Goal: Information Seeking & Learning: Compare options

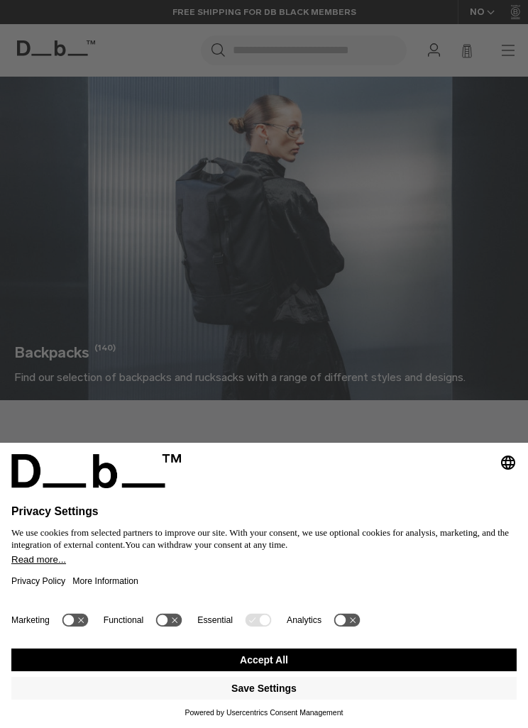
click at [416, 657] on button "Accept All" at bounding box center [263, 659] width 505 height 23
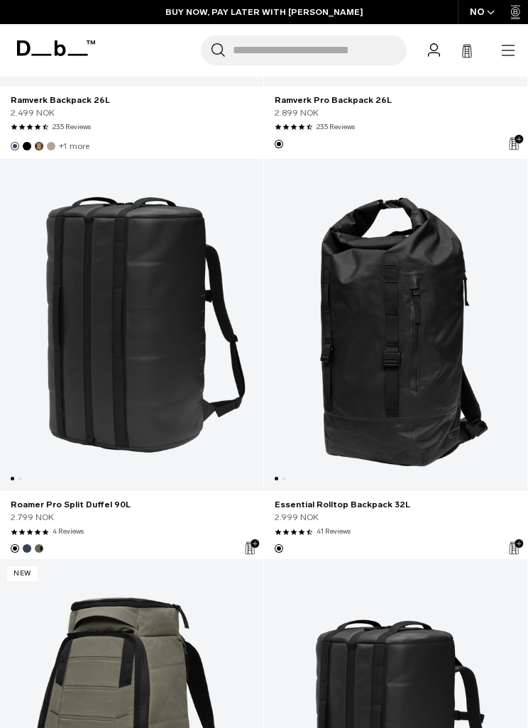
scroll to position [3711, 0]
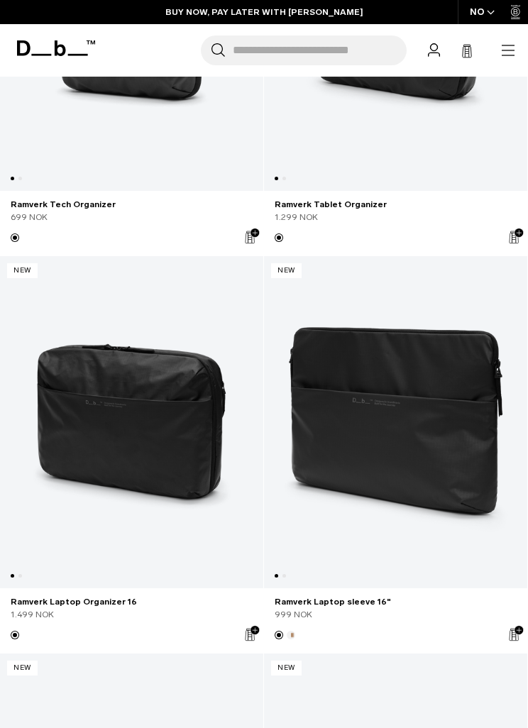
scroll to position [3787, 0]
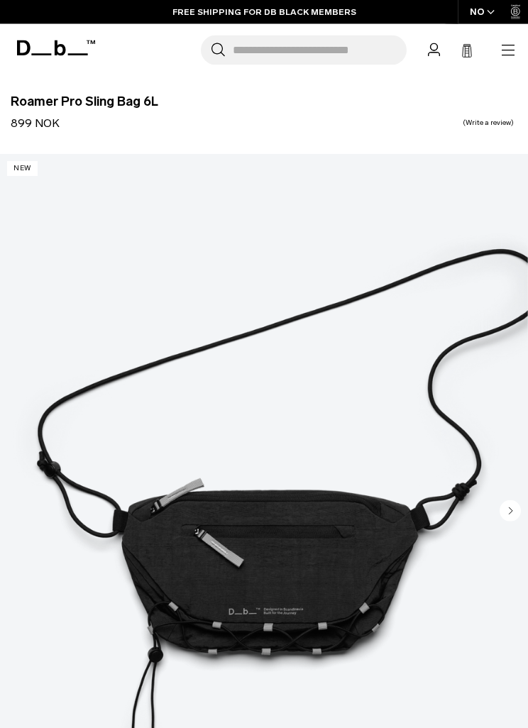
scroll to position [162, 0]
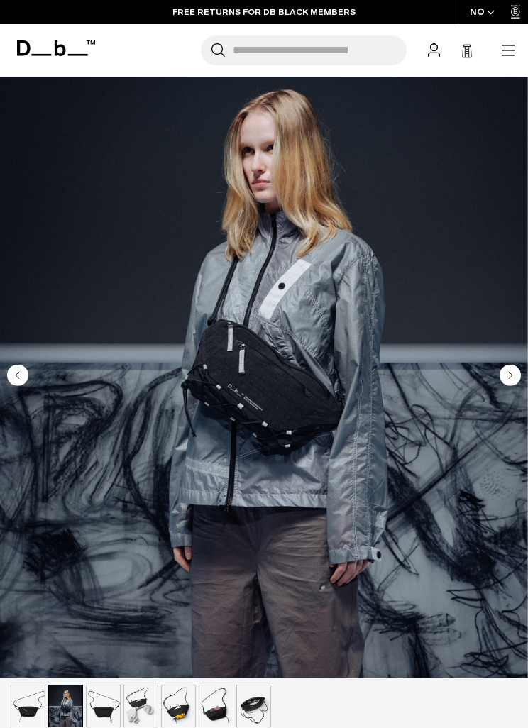
click at [110, 706] on img "button" at bounding box center [103, 705] width 33 height 41
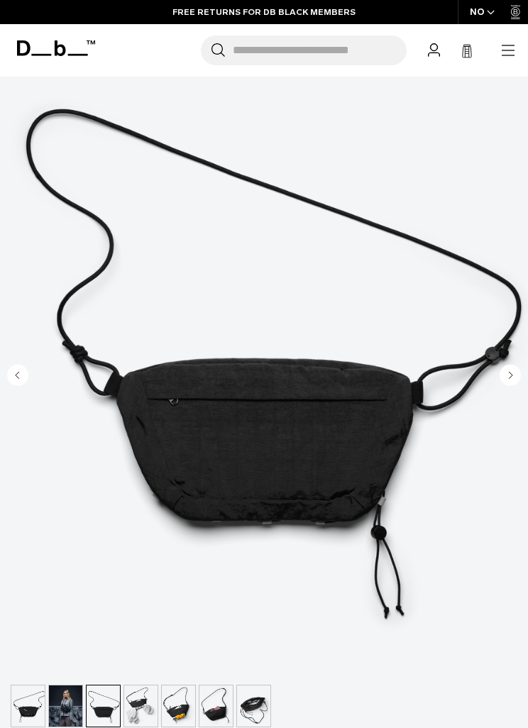
click at [148, 705] on img "button" at bounding box center [140, 705] width 33 height 41
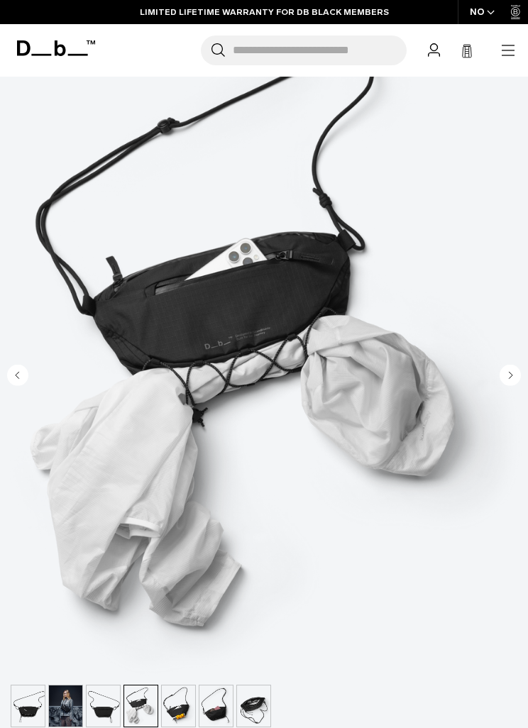
click at [184, 696] on img "button" at bounding box center [178, 705] width 33 height 41
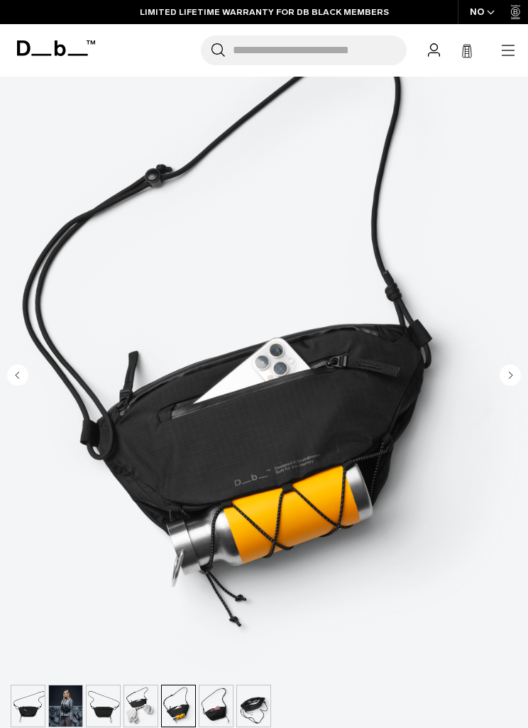
click at [182, 712] on img "button" at bounding box center [178, 705] width 33 height 41
click at [219, 706] on img "button" at bounding box center [215, 705] width 33 height 41
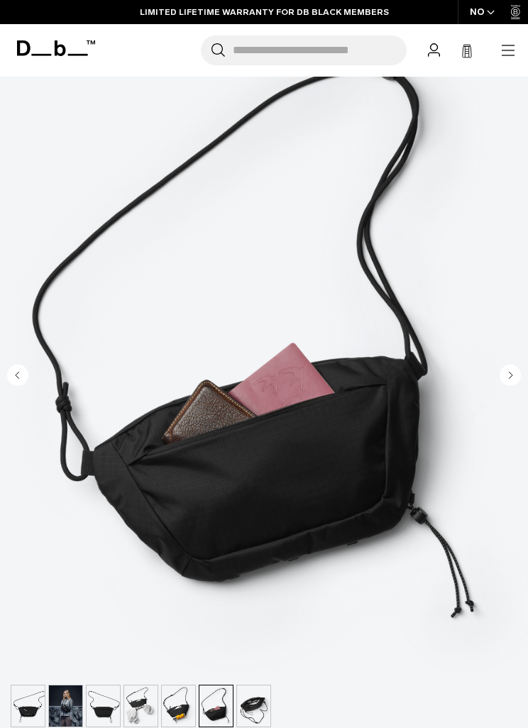
click at [254, 705] on img "button" at bounding box center [253, 705] width 33 height 41
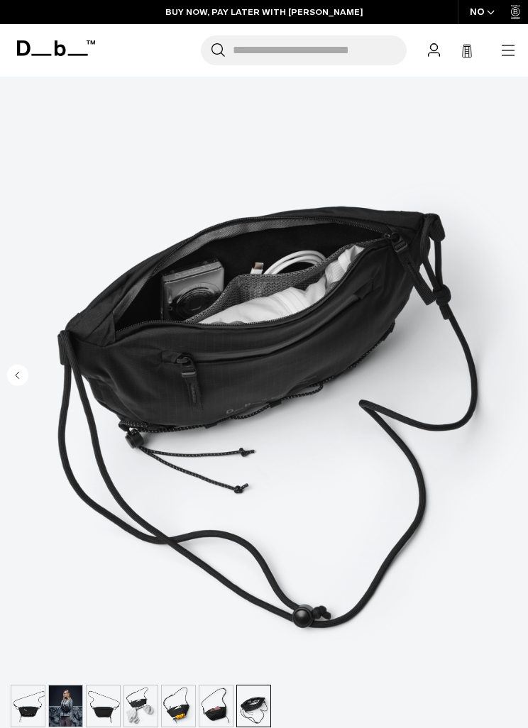
scroll to position [0, 0]
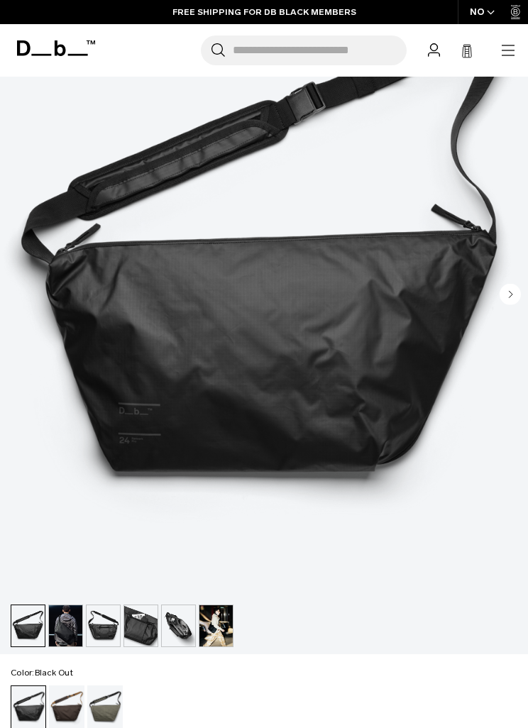
scroll to position [285, 0]
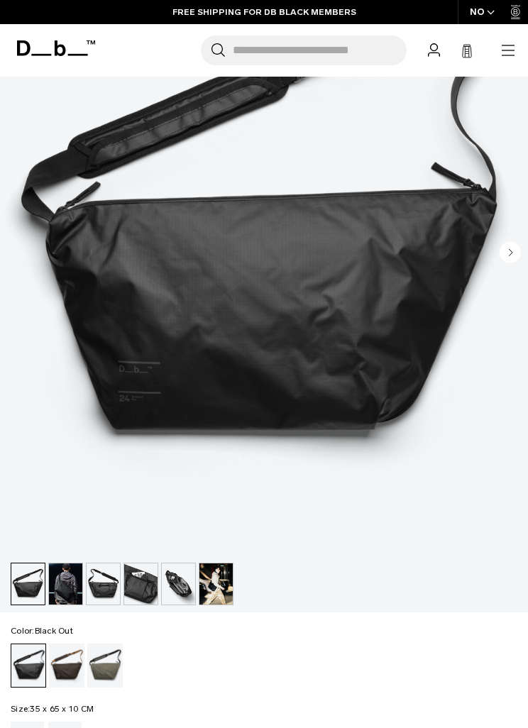
click at [62, 584] on img "button" at bounding box center [65, 583] width 33 height 41
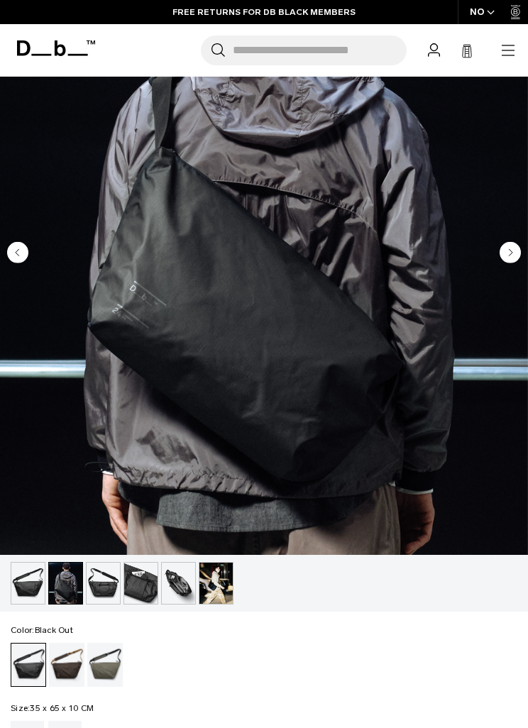
click at [110, 589] on img "button" at bounding box center [103, 582] width 33 height 41
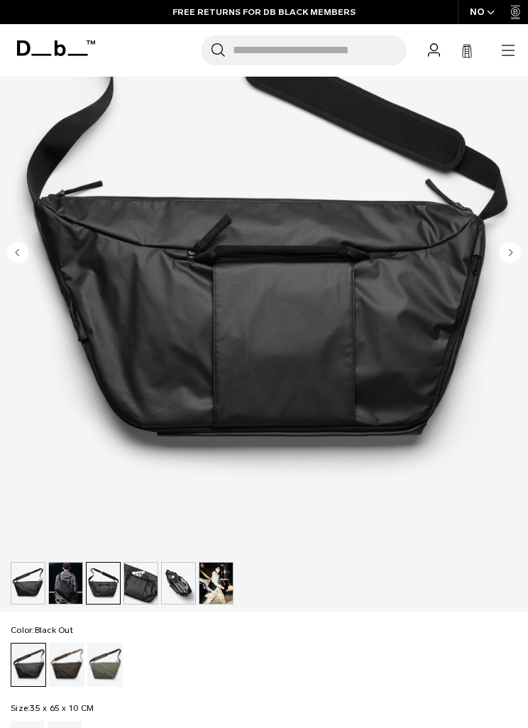
click at [219, 584] on img "button" at bounding box center [215, 582] width 33 height 41
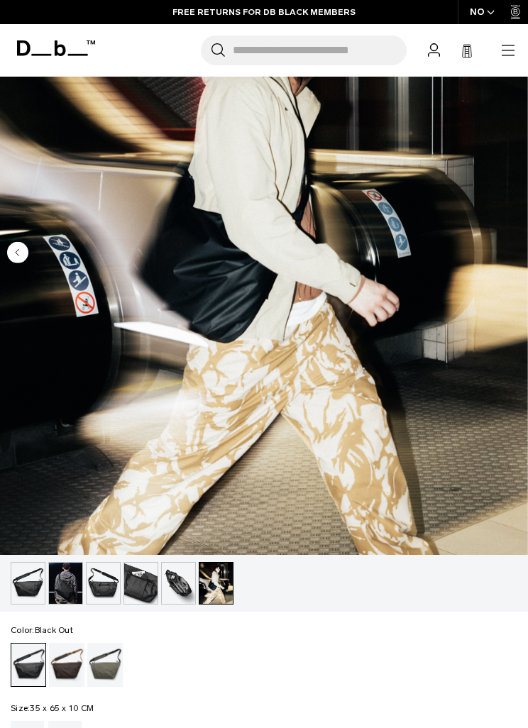
click at [185, 589] on img "button" at bounding box center [178, 582] width 33 height 41
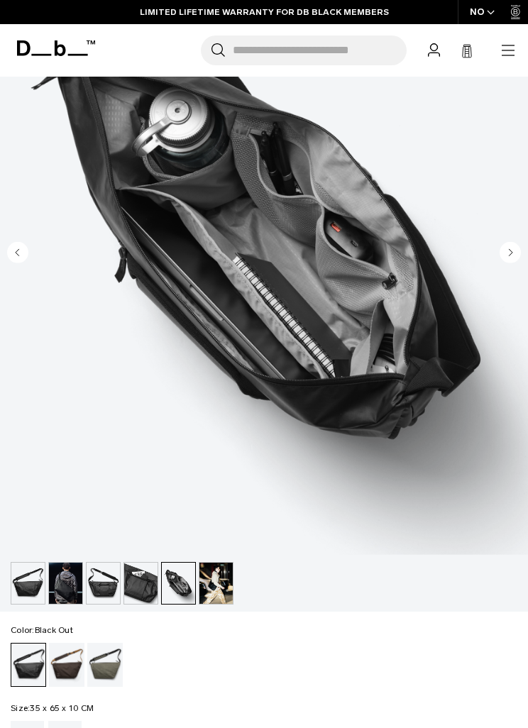
click at [143, 586] on img "button" at bounding box center [140, 582] width 33 height 41
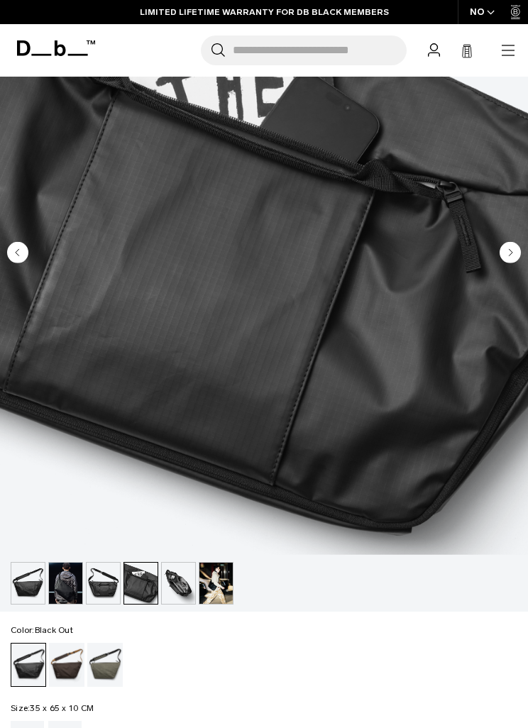
click at [109, 591] on img "button" at bounding box center [103, 582] width 33 height 41
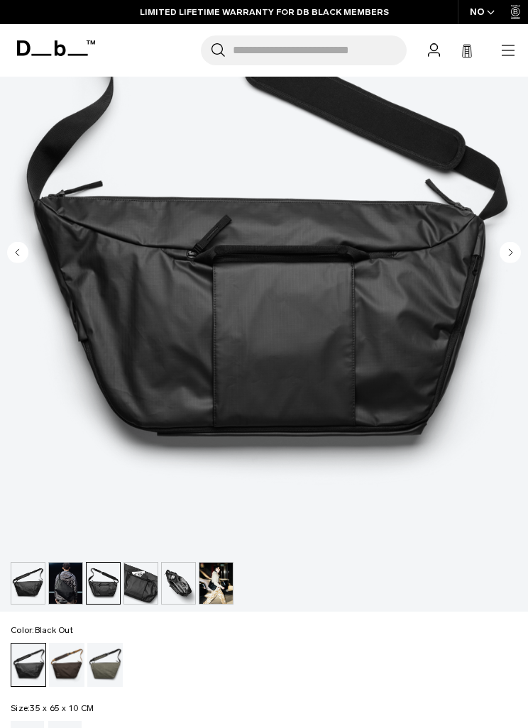
scroll to position [0, 0]
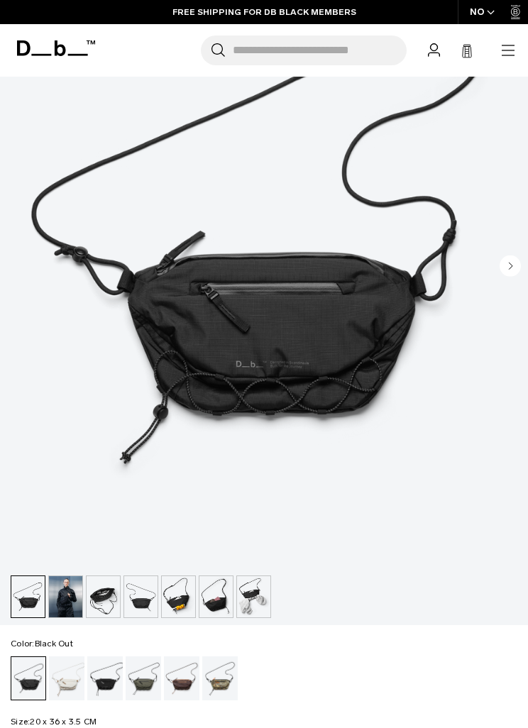
scroll to position [275, 0]
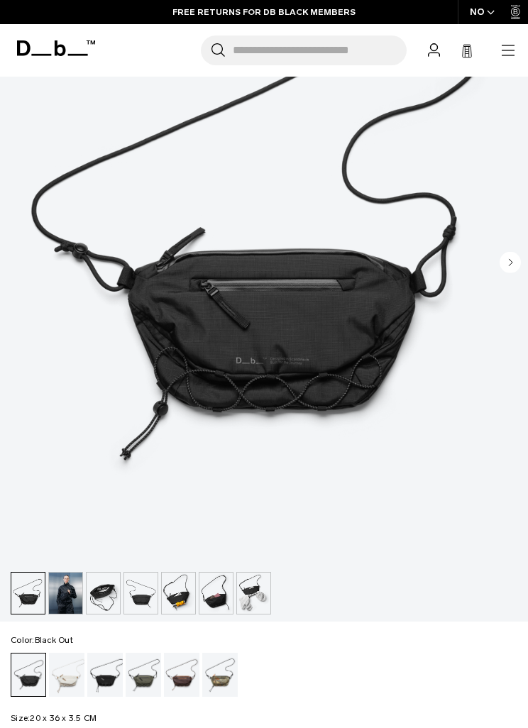
click at [106, 592] on img "button" at bounding box center [103, 592] width 33 height 41
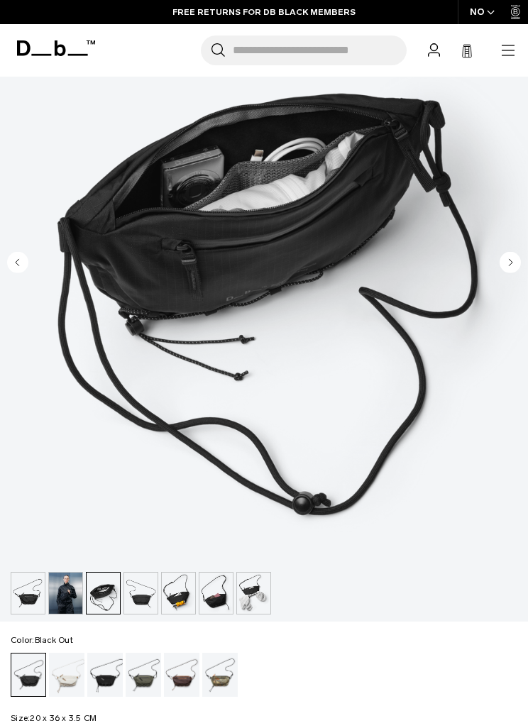
click at [149, 599] on img "button" at bounding box center [140, 592] width 33 height 41
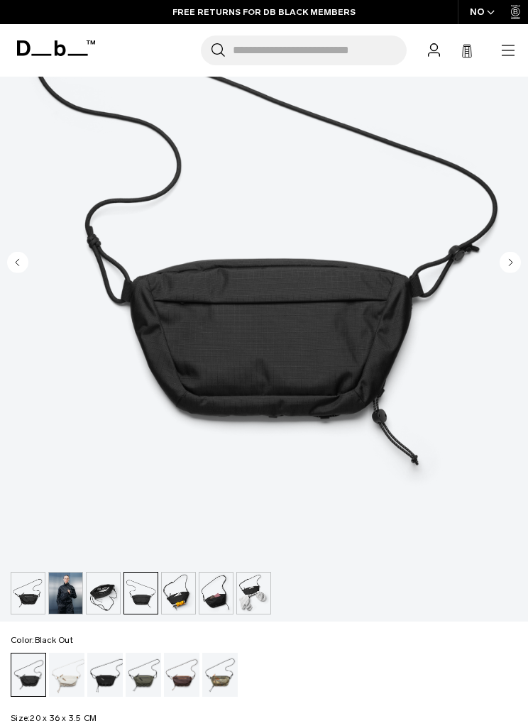
click at [69, 587] on img "button" at bounding box center [65, 592] width 33 height 41
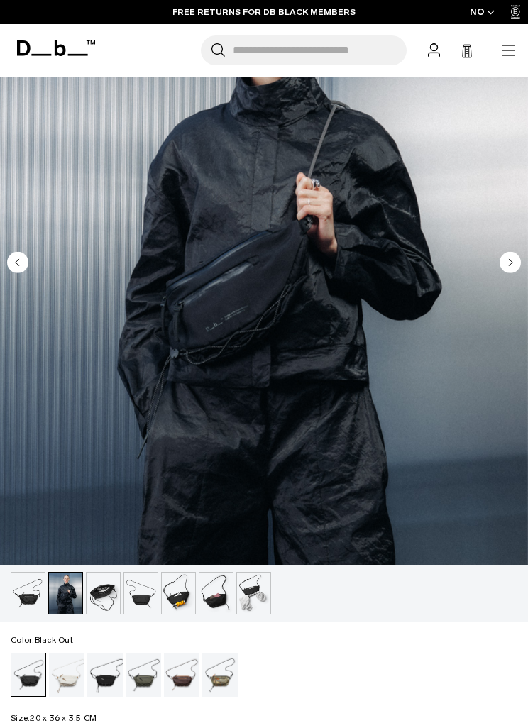
click at [111, 594] on img "button" at bounding box center [103, 592] width 33 height 41
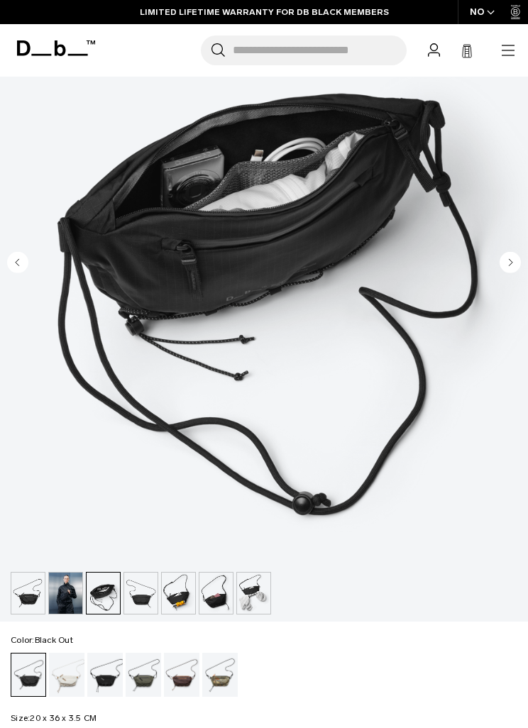
click at [252, 598] on img "button" at bounding box center [253, 592] width 33 height 41
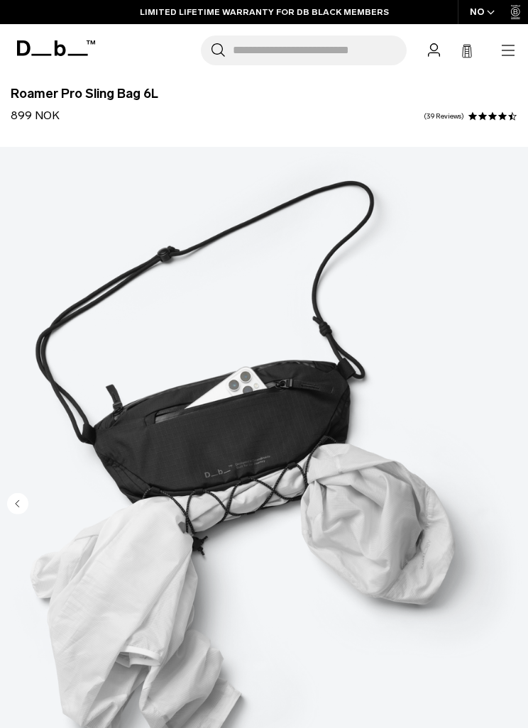
scroll to position [0, 0]
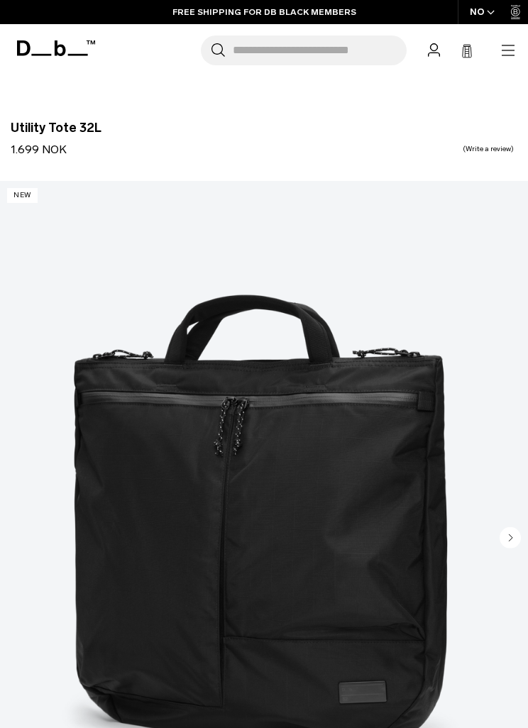
scroll to position [181, 0]
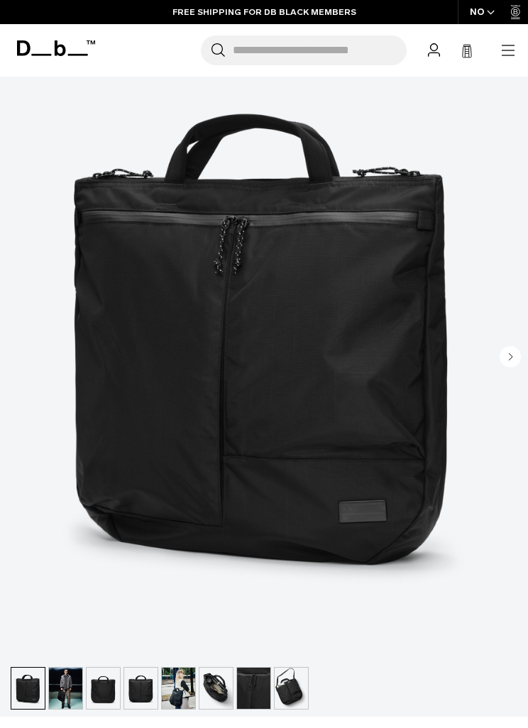
click at [68, 689] on img "button" at bounding box center [65, 687] width 33 height 41
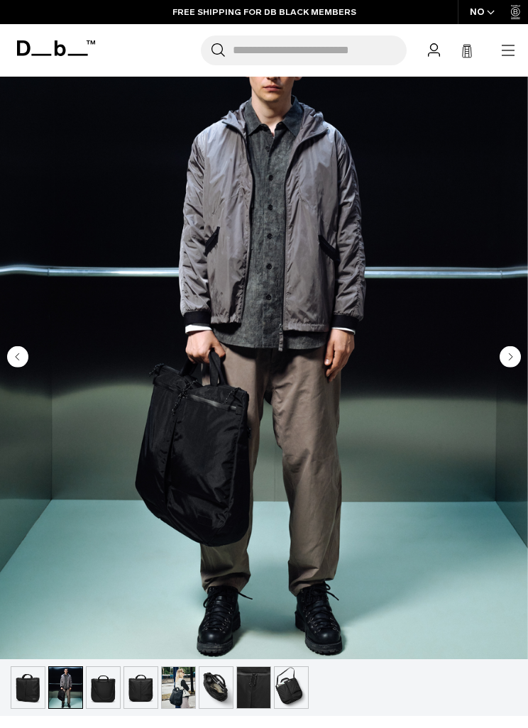
click at [108, 684] on img "button" at bounding box center [103, 687] width 33 height 41
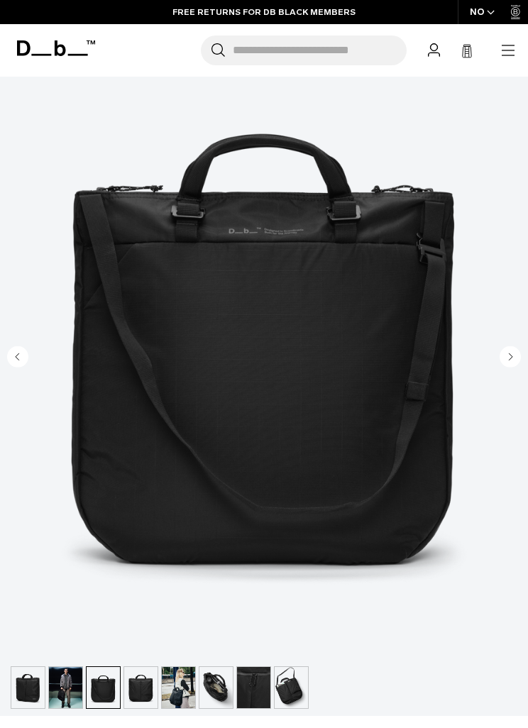
click at [146, 682] on img "button" at bounding box center [140, 687] width 33 height 41
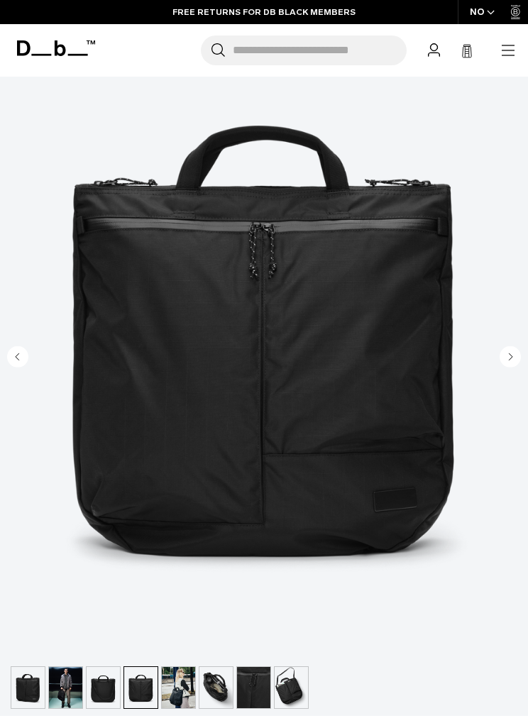
click at [183, 688] on img "button" at bounding box center [178, 687] width 33 height 41
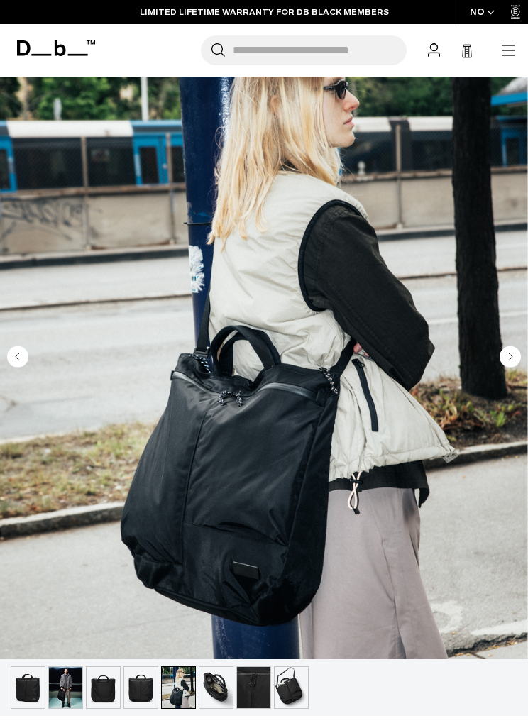
click at [218, 686] on img "button" at bounding box center [215, 687] width 33 height 41
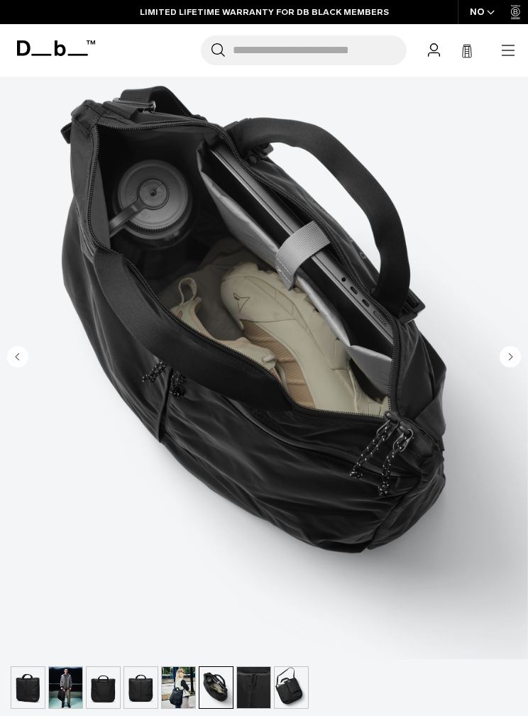
click at [284, 688] on img "button" at bounding box center [290, 687] width 33 height 41
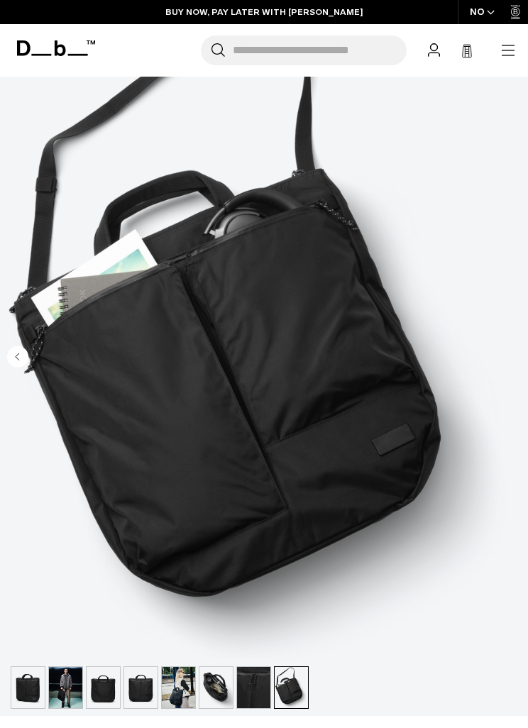
click at [178, 686] on img "button" at bounding box center [178, 687] width 33 height 41
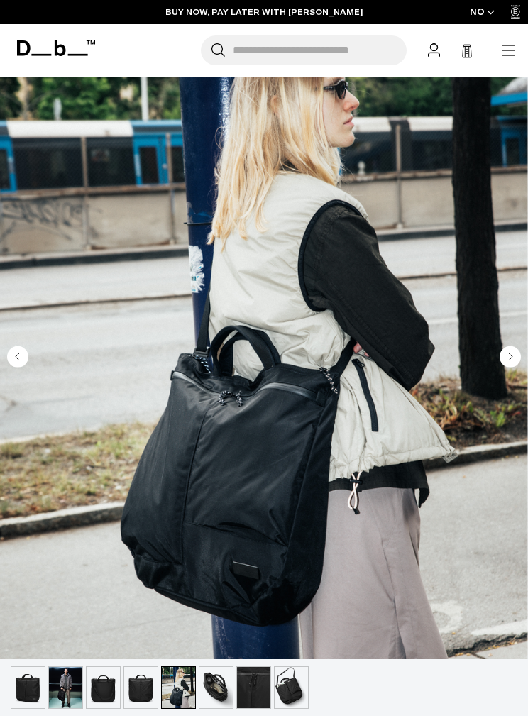
click at [67, 688] on img "button" at bounding box center [65, 687] width 33 height 41
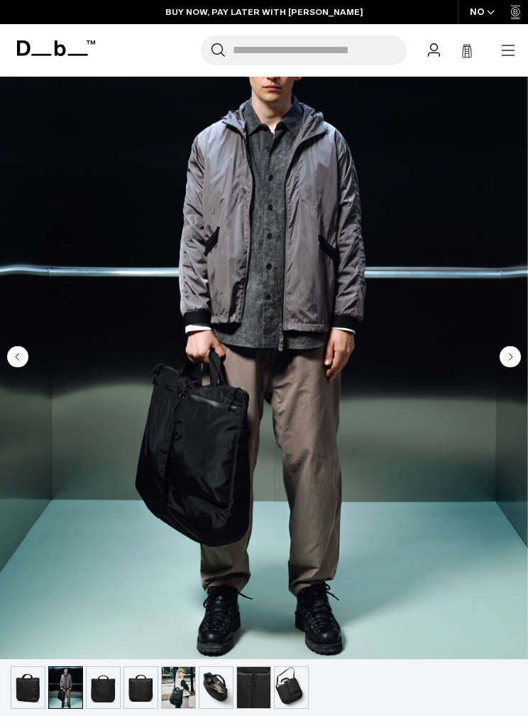
click at [219, 689] on img "button" at bounding box center [215, 687] width 33 height 41
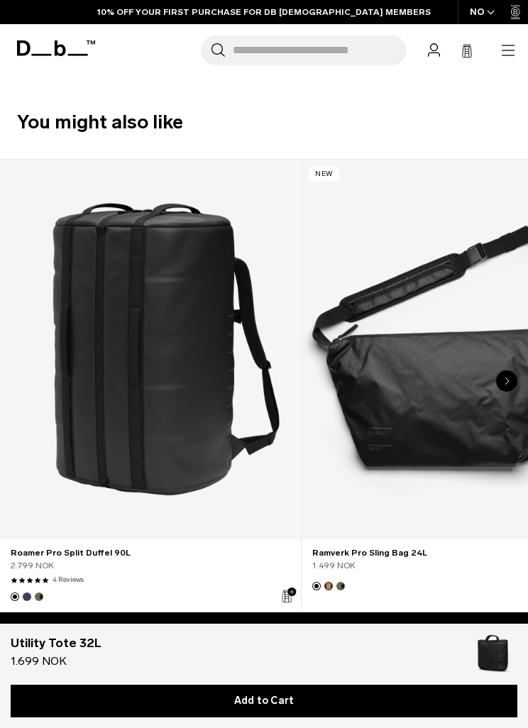
scroll to position [0, 0]
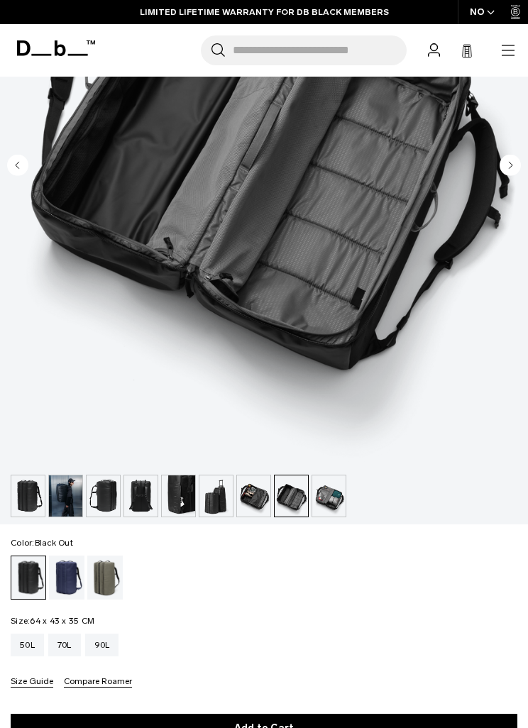
scroll to position [369, 0]
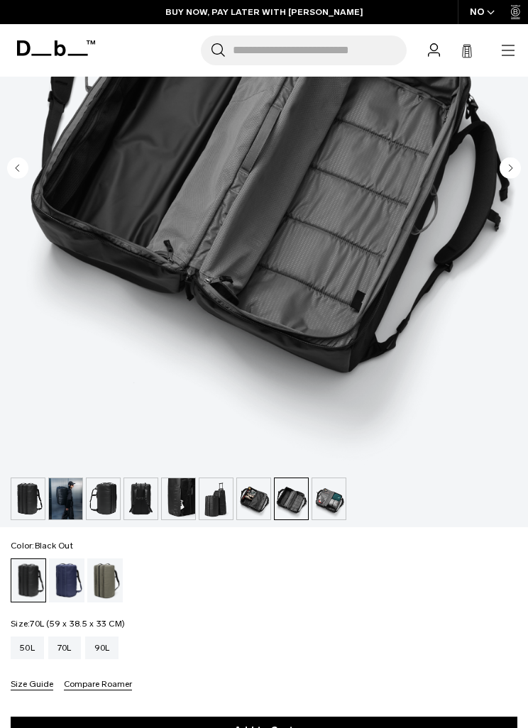
click at [75, 652] on div "70L" at bounding box center [64, 647] width 33 height 23
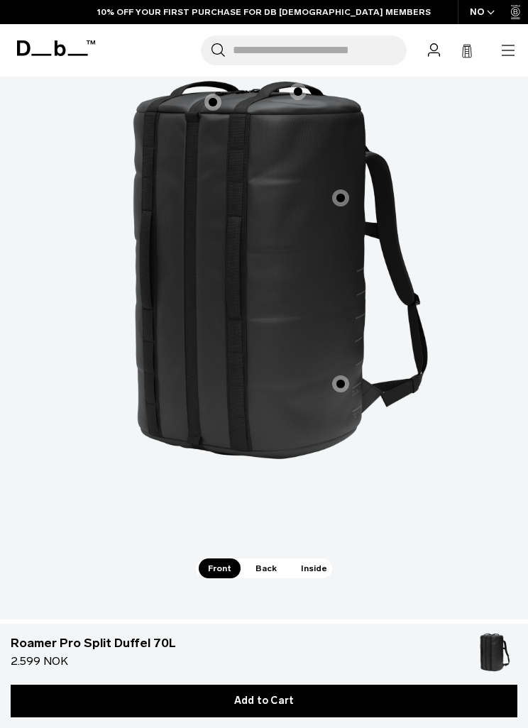
scroll to position [2857, 0]
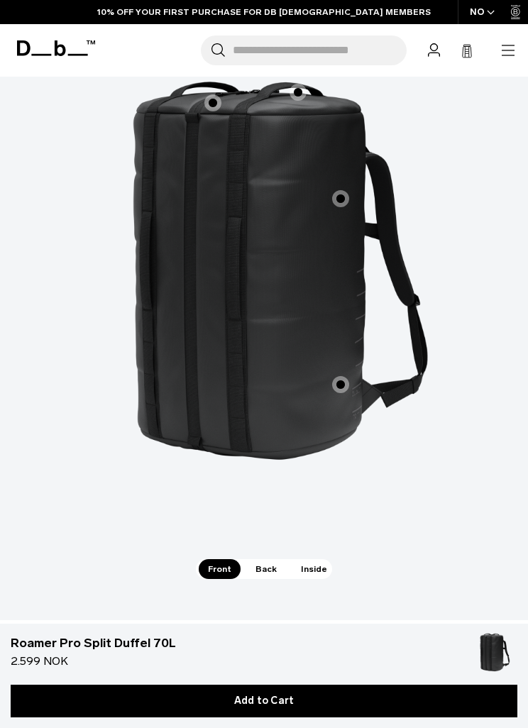
click at [343, 376] on span "1 / 3" at bounding box center [340, 384] width 17 height 17
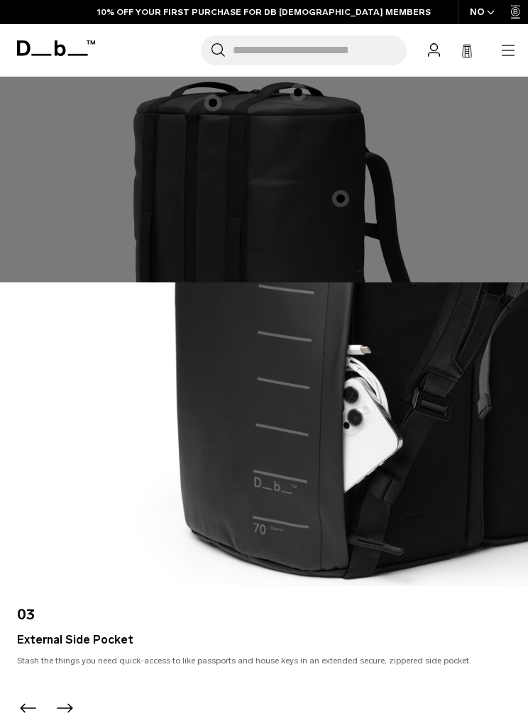
click at [483, 250] on div at bounding box center [264, 364] width 528 height 728
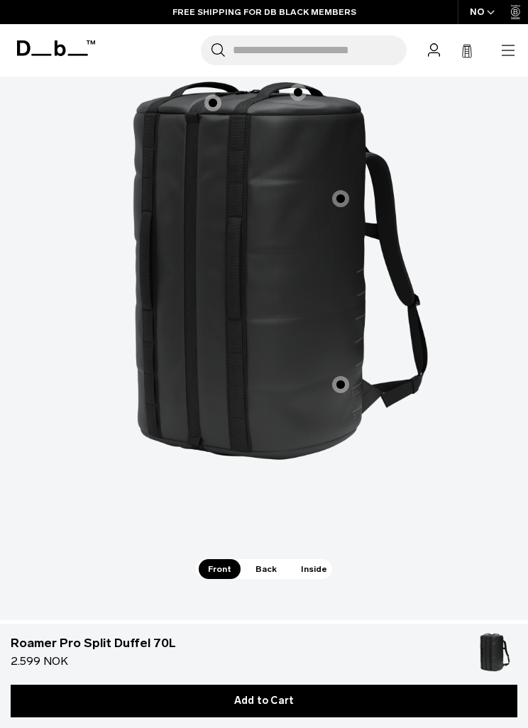
click at [347, 190] on span "1 / 3" at bounding box center [340, 198] width 17 height 17
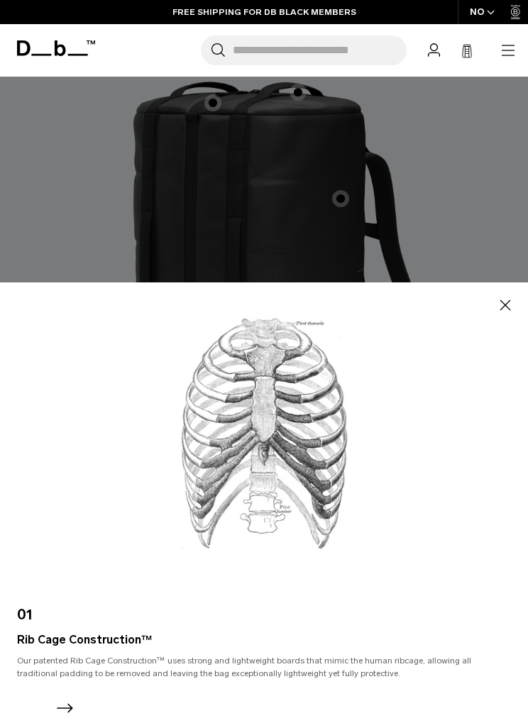
click at [470, 260] on div at bounding box center [264, 364] width 528 height 728
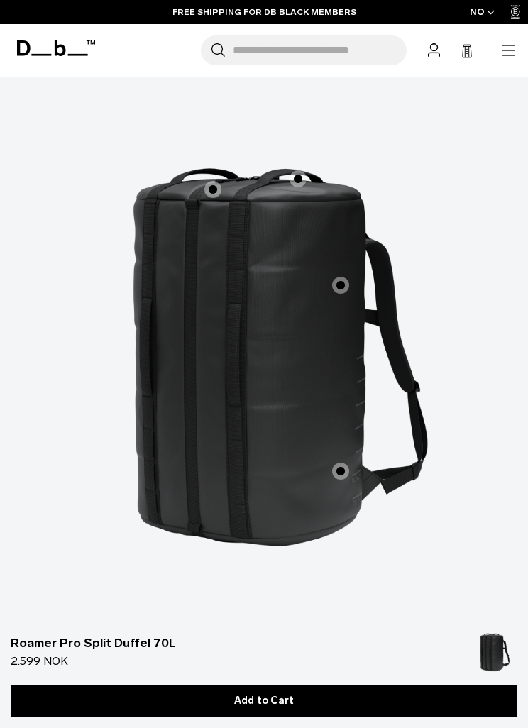
scroll to position [2741, 0]
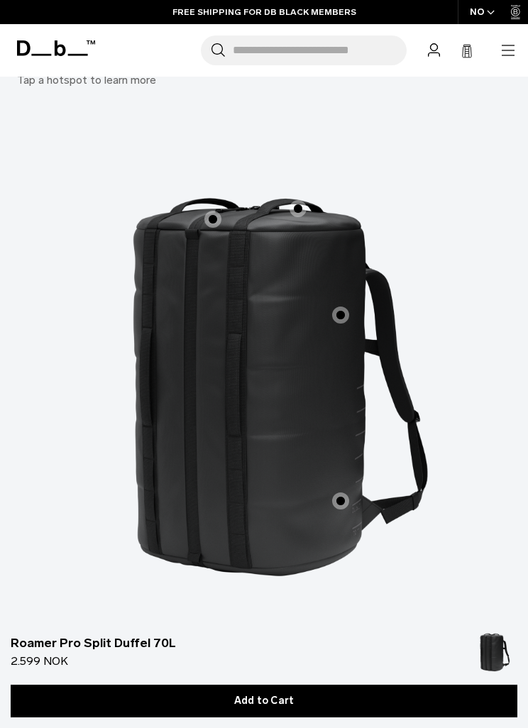
click at [220, 211] on span "1 / 3" at bounding box center [212, 219] width 17 height 17
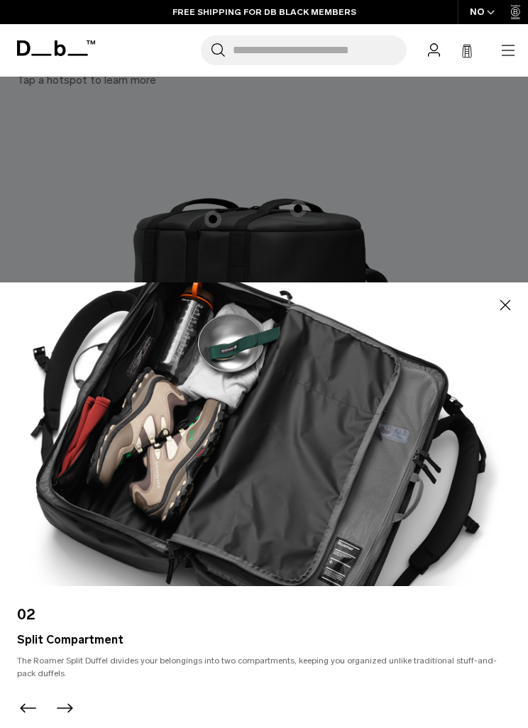
click at [441, 221] on div at bounding box center [264, 364] width 528 height 728
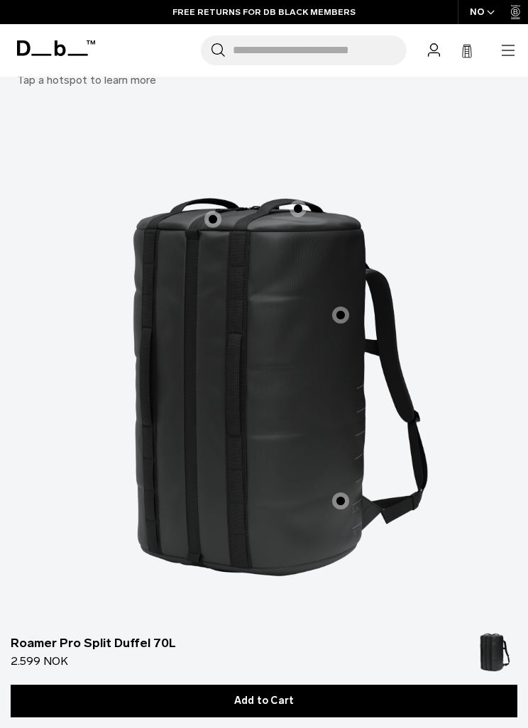
click at [296, 200] on span "1 / 3" at bounding box center [297, 208] width 17 height 17
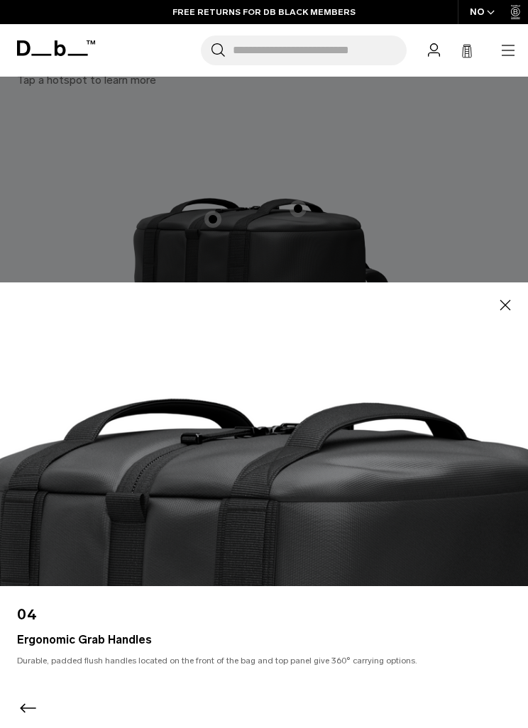
click at [452, 274] on div at bounding box center [264, 364] width 528 height 728
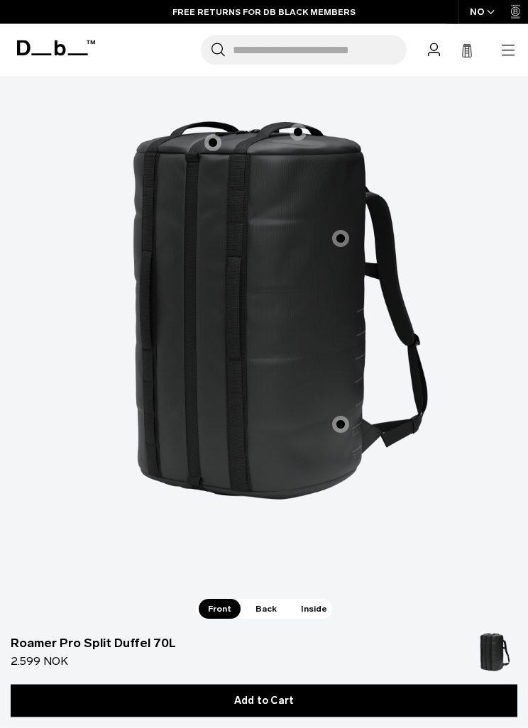
scroll to position [2876, 0]
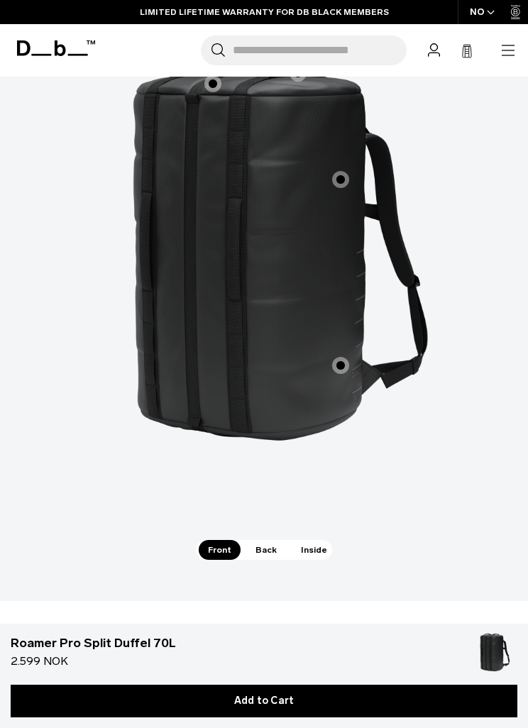
click at [264, 540] on span "Back" at bounding box center [266, 550] width 40 height 20
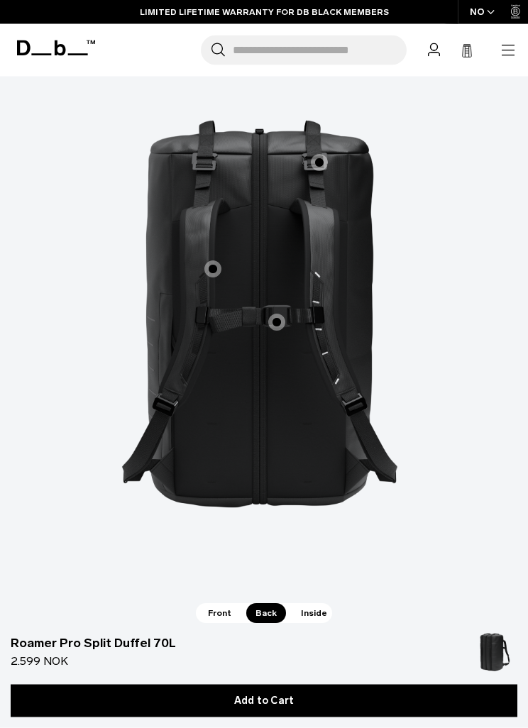
scroll to position [2818, 0]
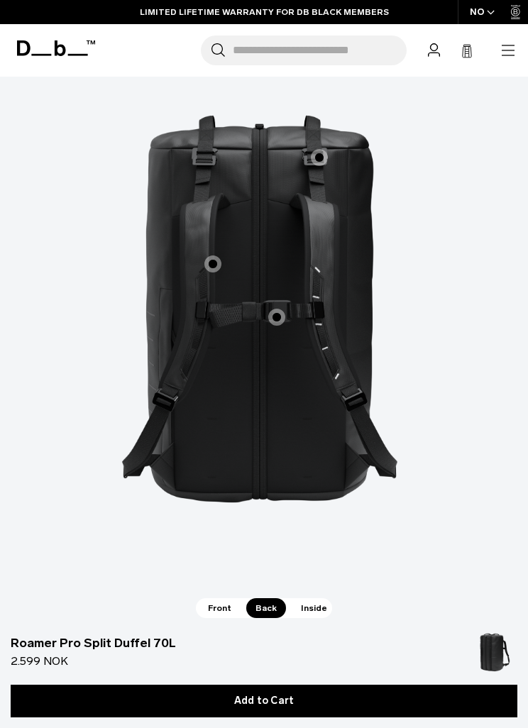
click at [216, 255] on span "2 / 3" at bounding box center [212, 263] width 17 height 17
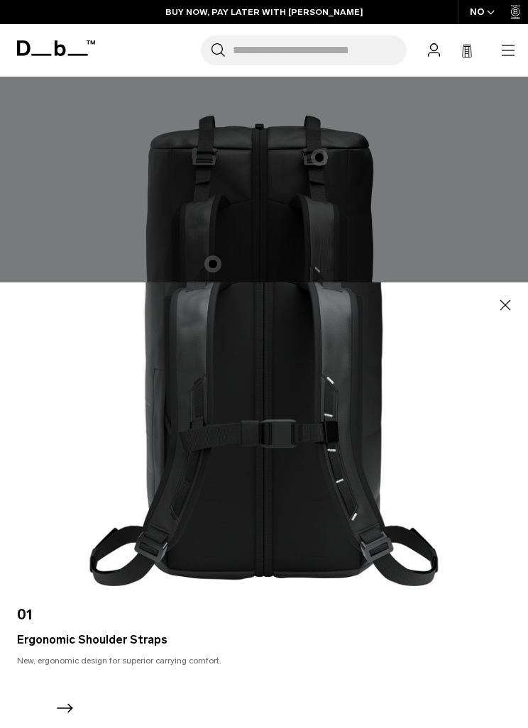
click at [511, 313] on icon "button" at bounding box center [504, 304] width 17 height 17
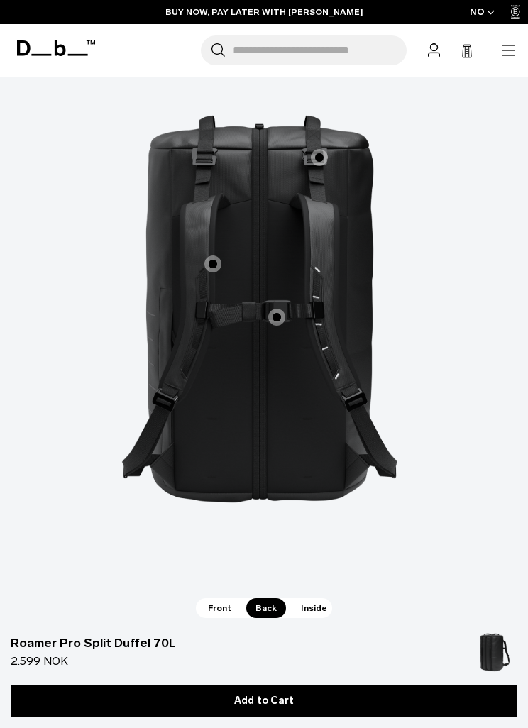
click at [277, 308] on span "2 / 3" at bounding box center [276, 316] width 17 height 17
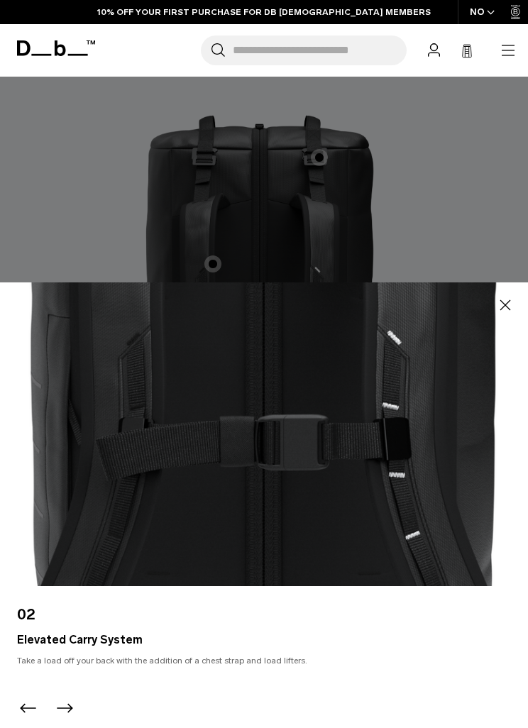
click at [502, 310] on icon "button" at bounding box center [505, 304] width 11 height 11
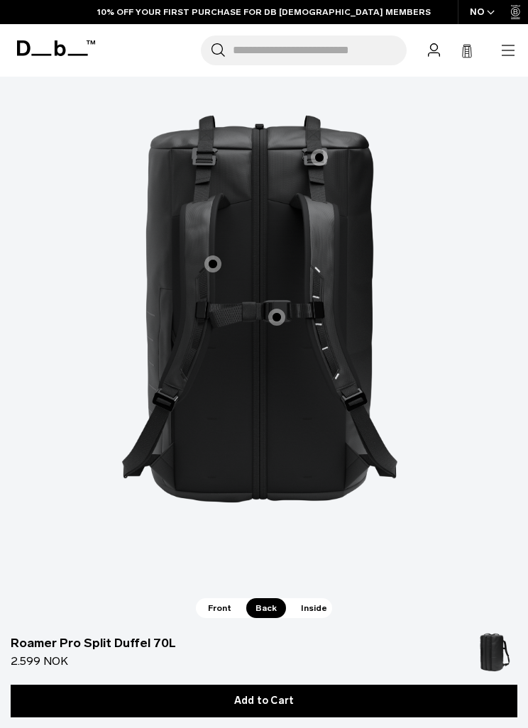
click at [323, 149] on span "2 / 3" at bounding box center [319, 157] width 17 height 17
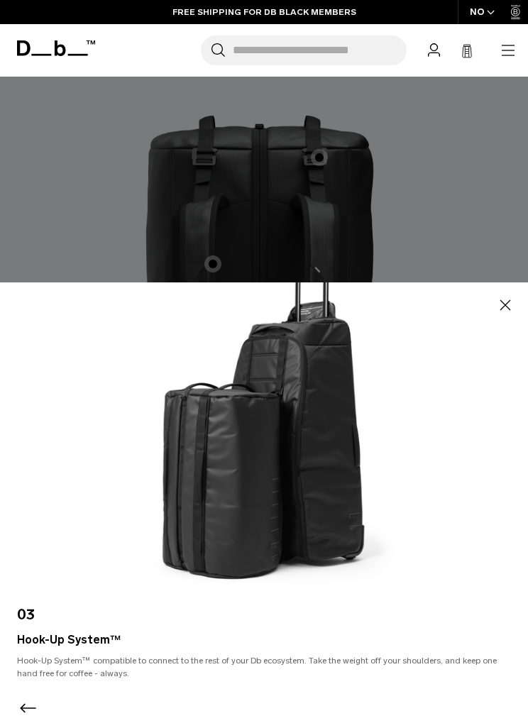
click at [507, 310] on icon "button" at bounding box center [505, 304] width 11 height 11
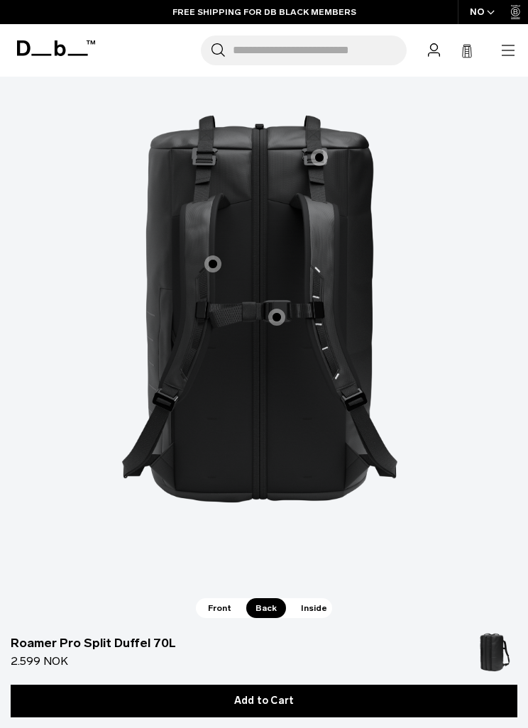
click at [315, 598] on span "Inside" at bounding box center [313, 608] width 45 height 20
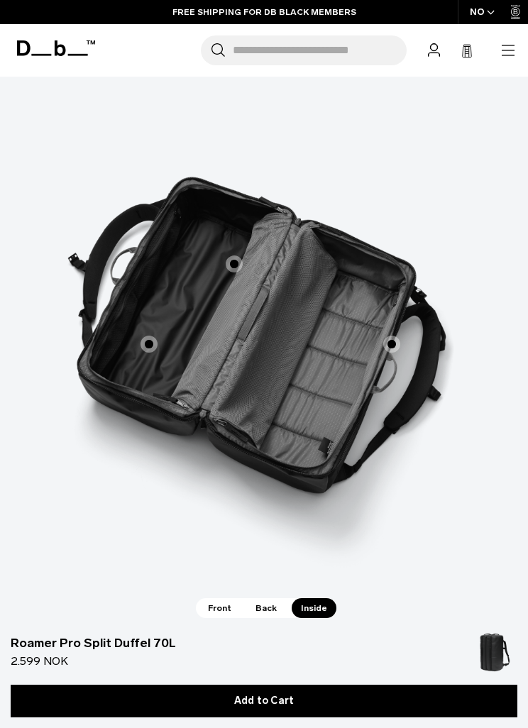
click at [392, 335] on span "3 / 3" at bounding box center [391, 343] width 17 height 17
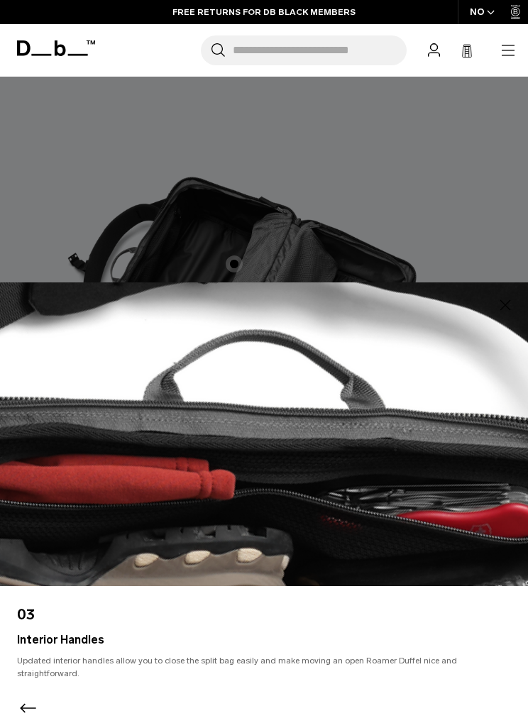
click at [484, 281] on div at bounding box center [264, 364] width 528 height 728
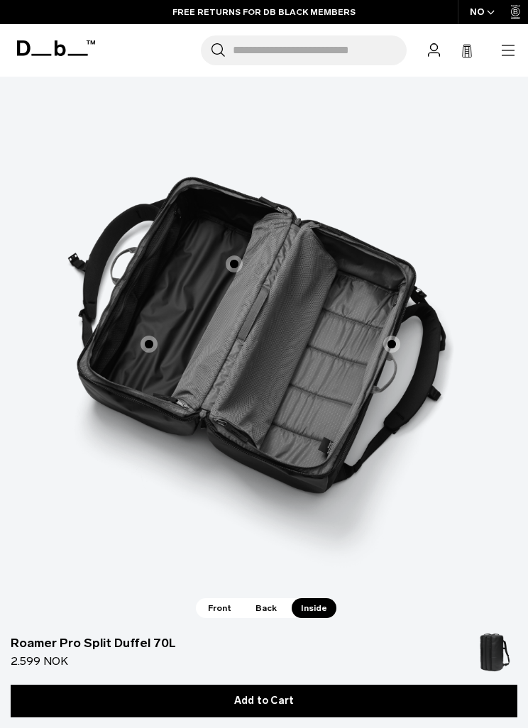
click at [238, 255] on span "3 / 3" at bounding box center [234, 263] width 17 height 17
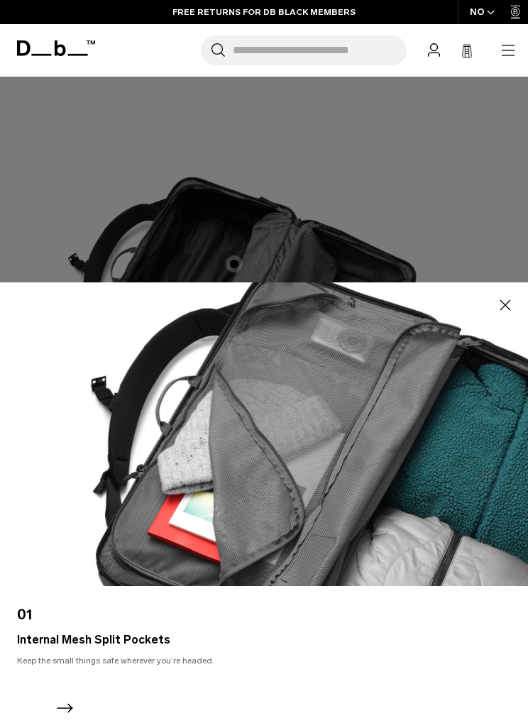
click at [460, 257] on div at bounding box center [264, 364] width 528 height 728
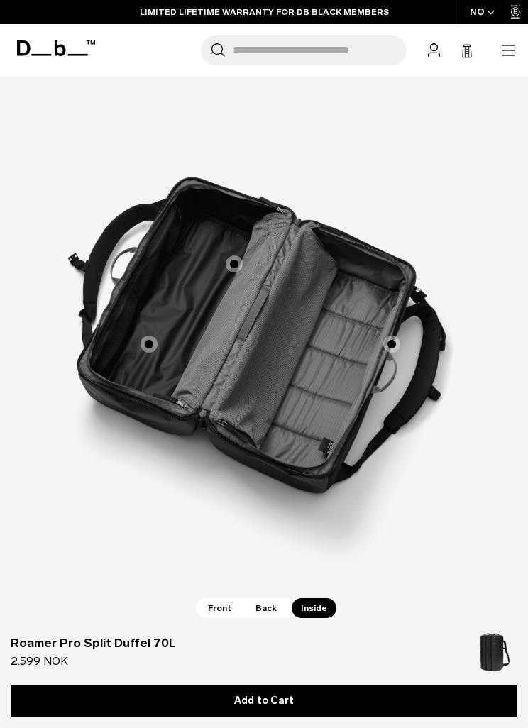
click at [157, 335] on span "3 / 3" at bounding box center [148, 343] width 17 height 17
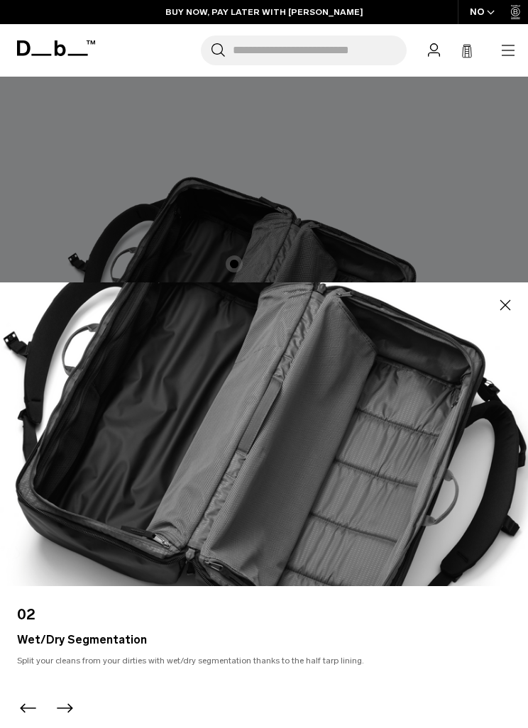
click at [457, 259] on div at bounding box center [264, 364] width 528 height 728
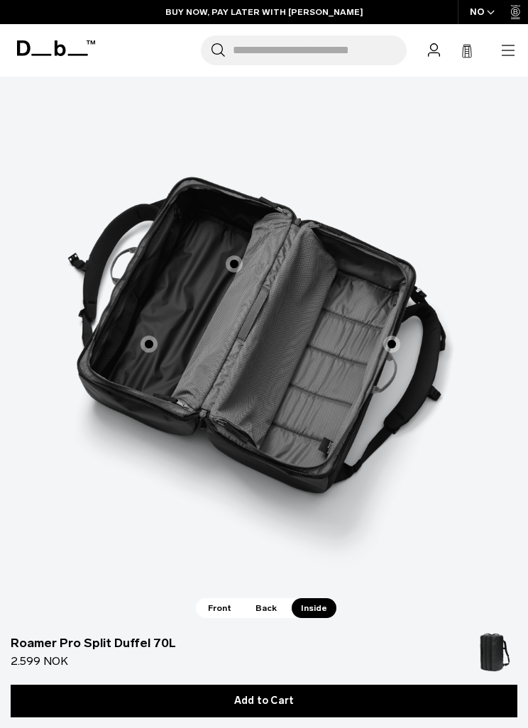
click at [224, 598] on span "Front" at bounding box center [220, 608] width 42 height 20
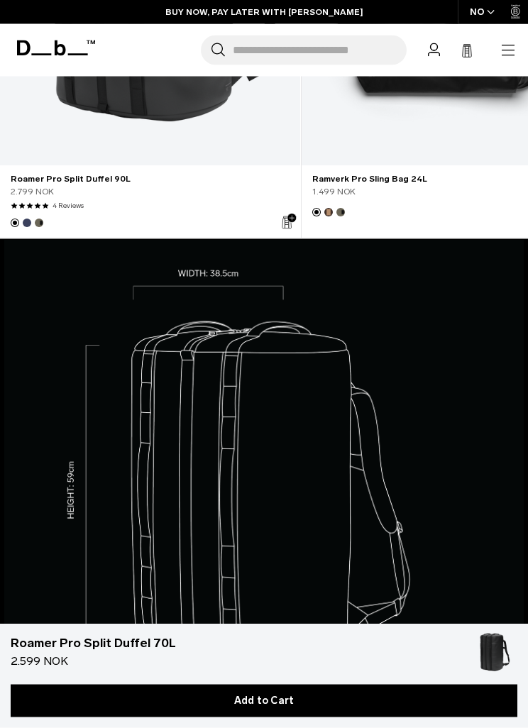
scroll to position [1610, 0]
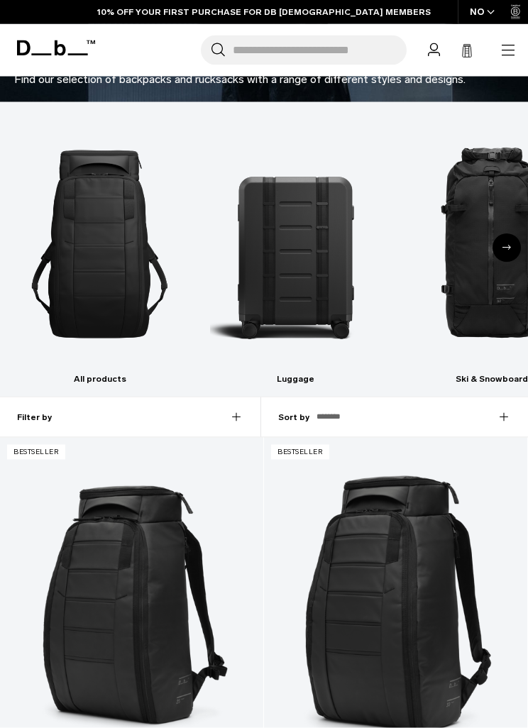
scroll to position [327, 0]
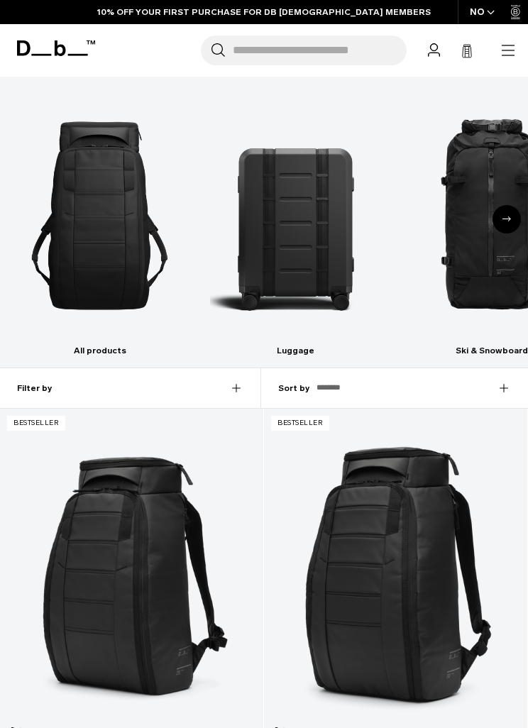
click at [235, 389] on div "Filter by" at bounding box center [139, 388] width 244 height 40
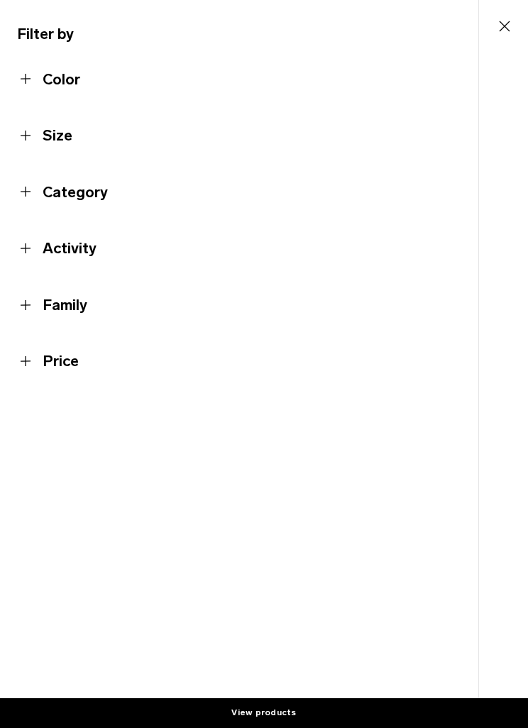
click at [61, 138] on button "Size" at bounding box center [239, 135] width 444 height 23
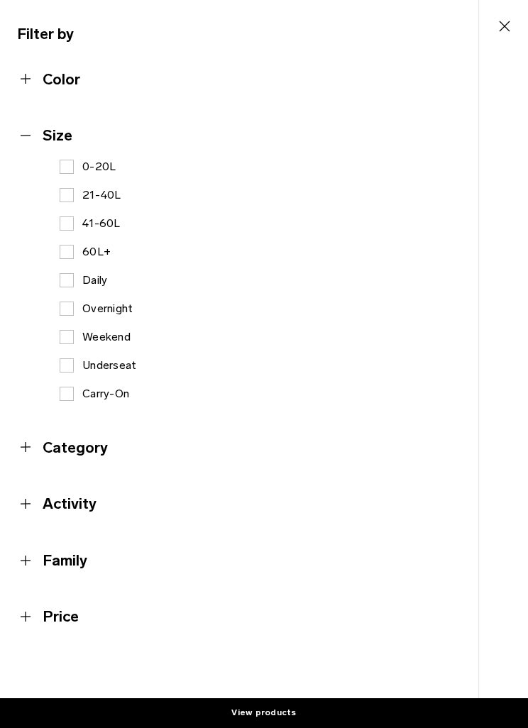
click at [77, 226] on label "41-60L" at bounding box center [90, 223] width 61 height 17
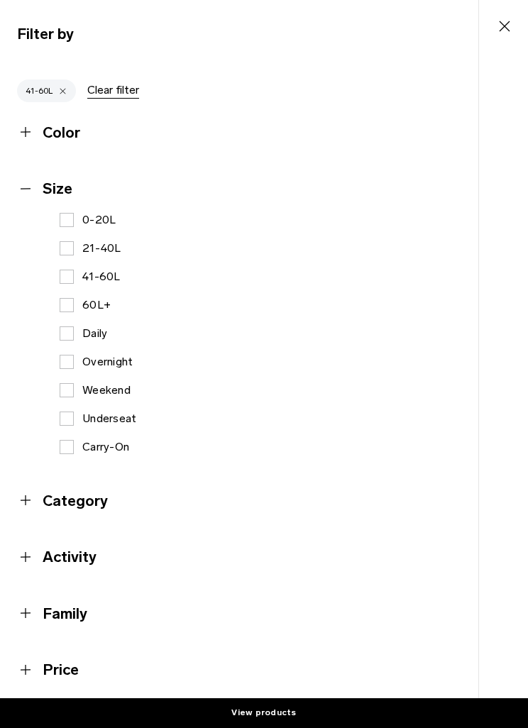
click at [68, 249] on label "21-40L" at bounding box center [91, 248] width 62 height 17
click at [65, 248] on label "21-40L" at bounding box center [91, 248] width 62 height 17
click at [69, 299] on label "60L+" at bounding box center [85, 304] width 51 height 17
click at [281, 727] on button "View products" at bounding box center [264, 713] width 528 height 30
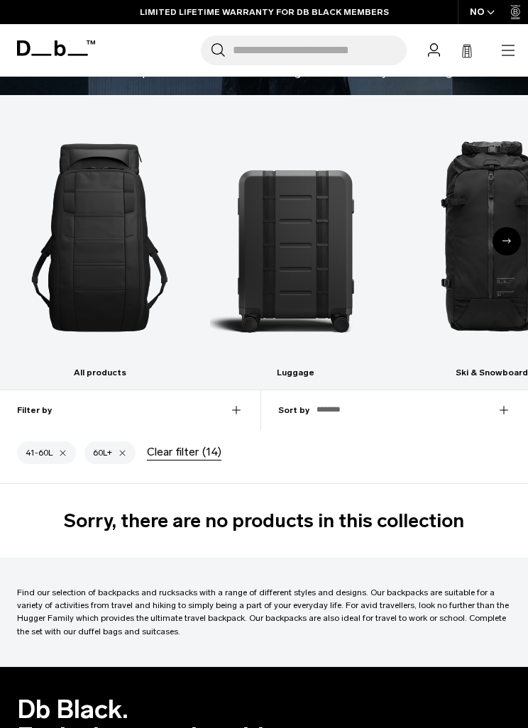
scroll to position [310, 0]
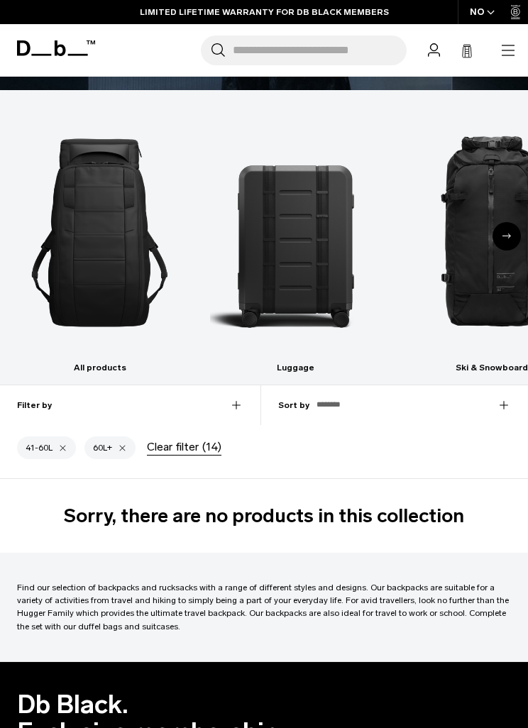
click at [203, 447] on span "(14)" at bounding box center [211, 446] width 19 height 17
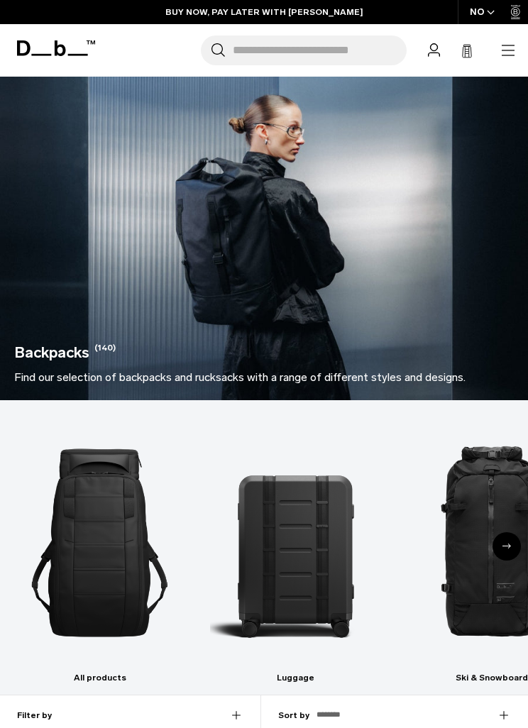
click at [52, 52] on icon at bounding box center [56, 48] width 78 height 16
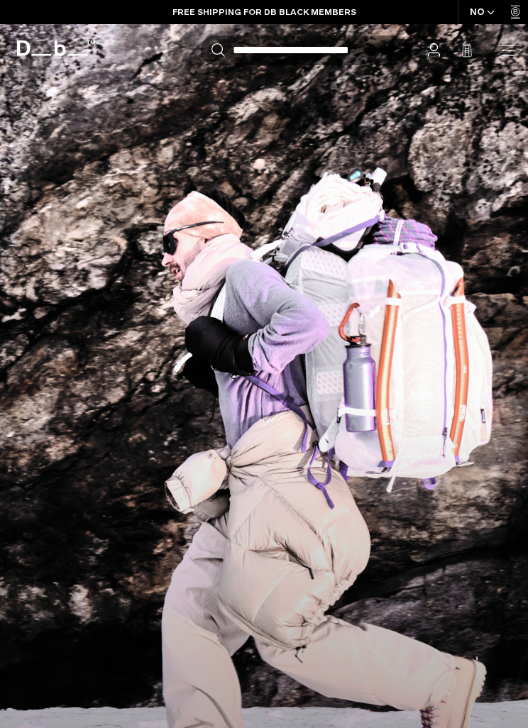
click at [0, 0] on icon "button" at bounding box center [0, 0] width 0 height 0
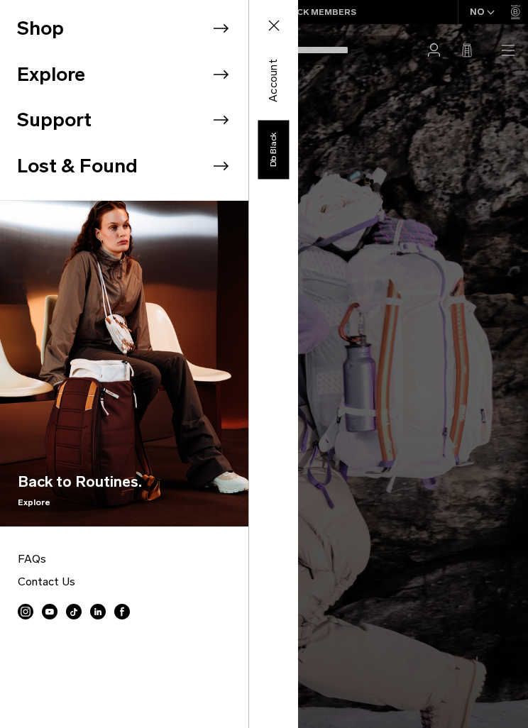
click at [189, 29] on li "Shop" at bounding box center [132, 29] width 231 height 46
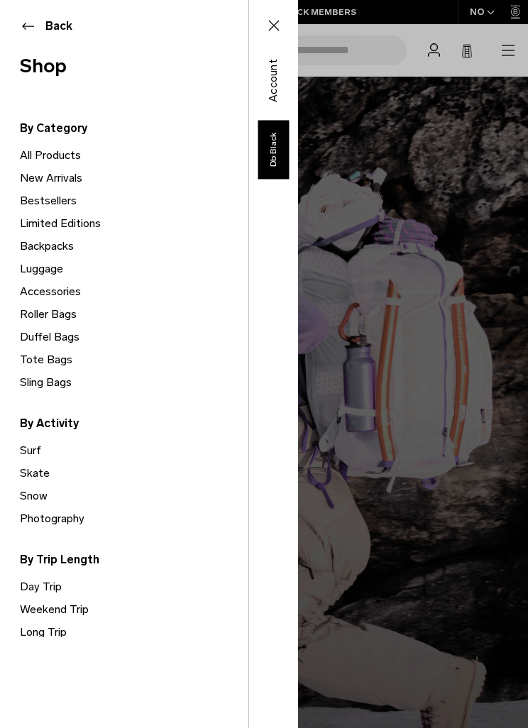
click at [65, 156] on link "All Products" at bounding box center [134, 155] width 228 height 23
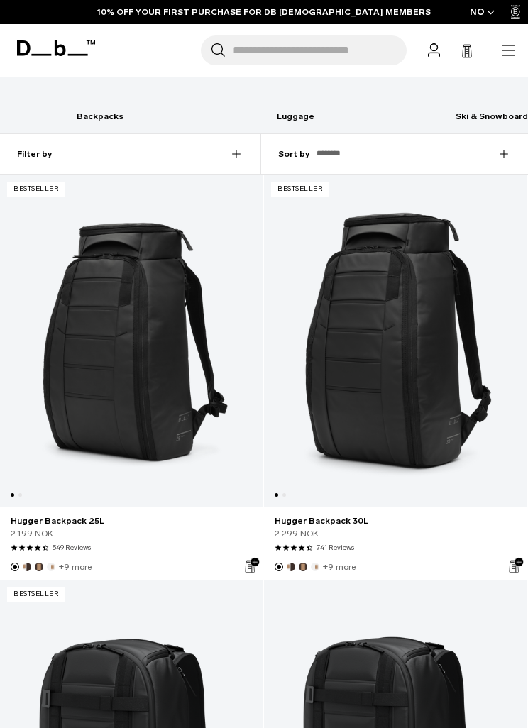
click at [230, 155] on div "Filter by" at bounding box center [139, 154] width 244 height 40
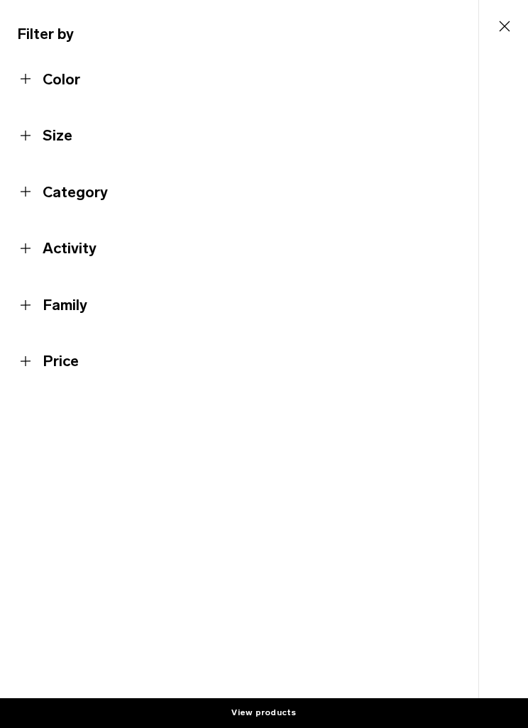
click at [60, 140] on button "Size" at bounding box center [239, 135] width 444 height 23
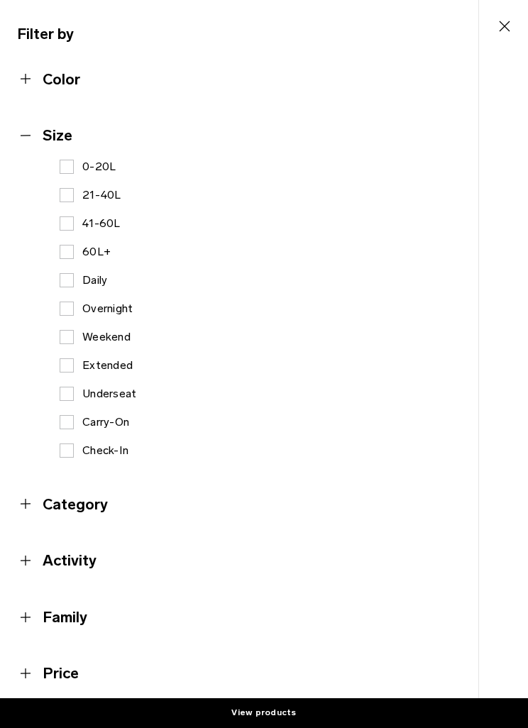
click at [74, 221] on label "41-60L" at bounding box center [90, 223] width 61 height 17
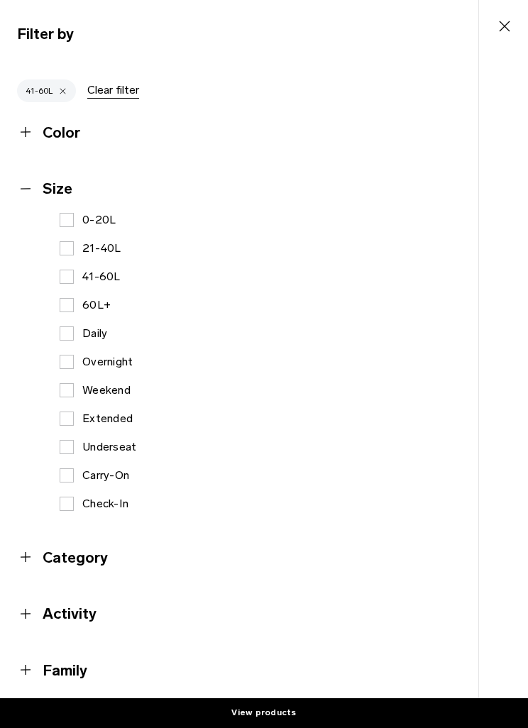
click at [70, 308] on label "60L+" at bounding box center [85, 304] width 51 height 17
click at [291, 727] on button "View products" at bounding box center [264, 713] width 528 height 30
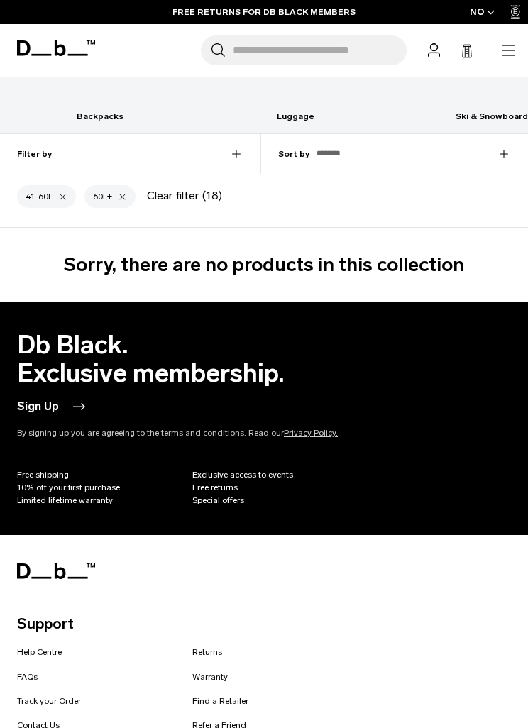
click at [187, 194] on div "Clear filter (18)" at bounding box center [184, 195] width 75 height 17
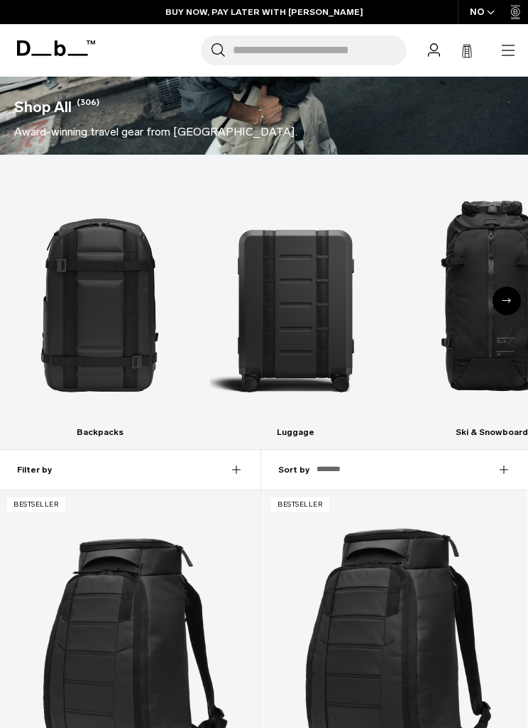
scroll to position [244, 0]
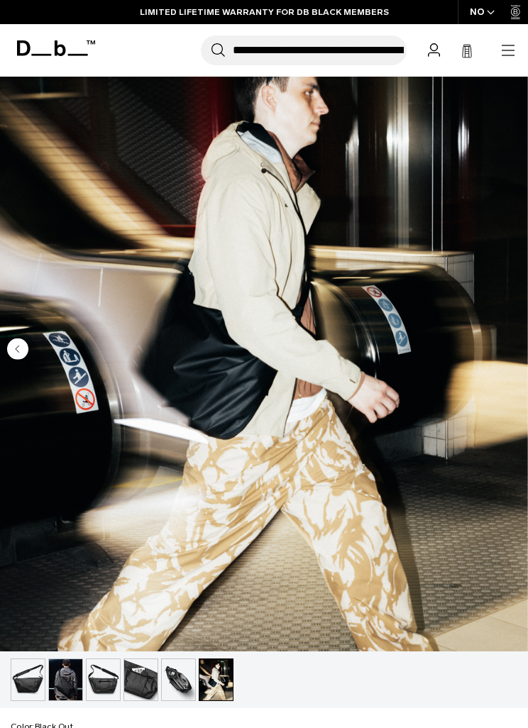
scroll to position [207, 0]
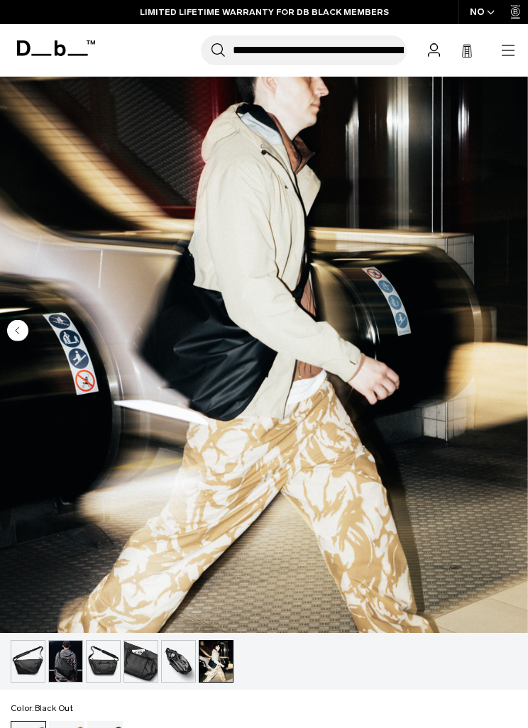
type input "**********"
click at [78, 655] on img "button" at bounding box center [65, 660] width 33 height 41
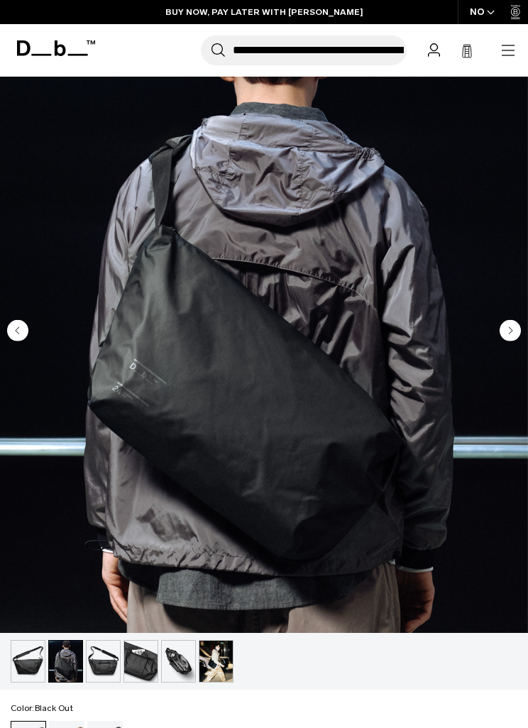
click at [104, 664] on img "button" at bounding box center [103, 660] width 33 height 41
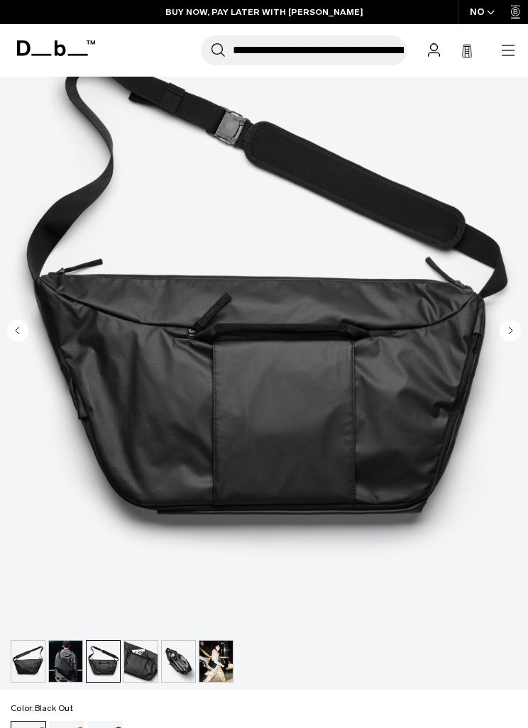
click at [139, 668] on img "button" at bounding box center [140, 660] width 33 height 41
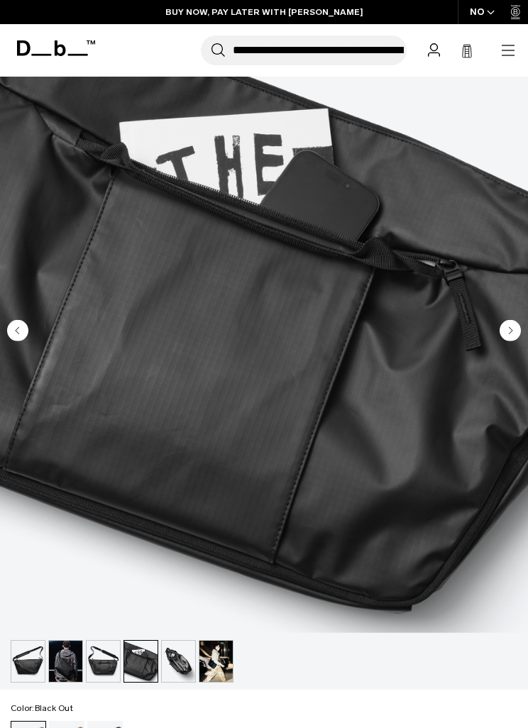
click at [184, 668] on img "button" at bounding box center [178, 660] width 33 height 41
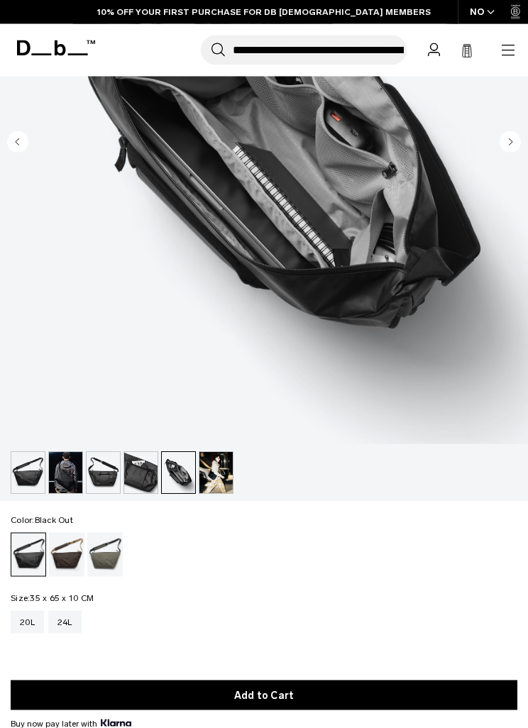
scroll to position [400, 0]
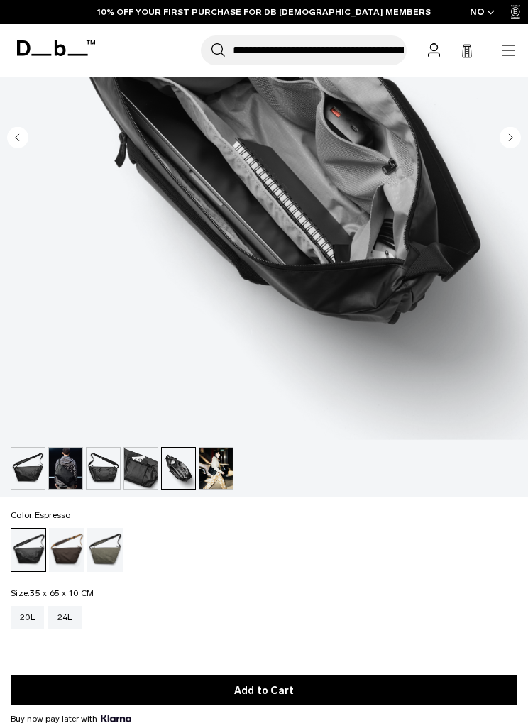
click at [67, 538] on div "Espresso" at bounding box center [67, 550] width 36 height 44
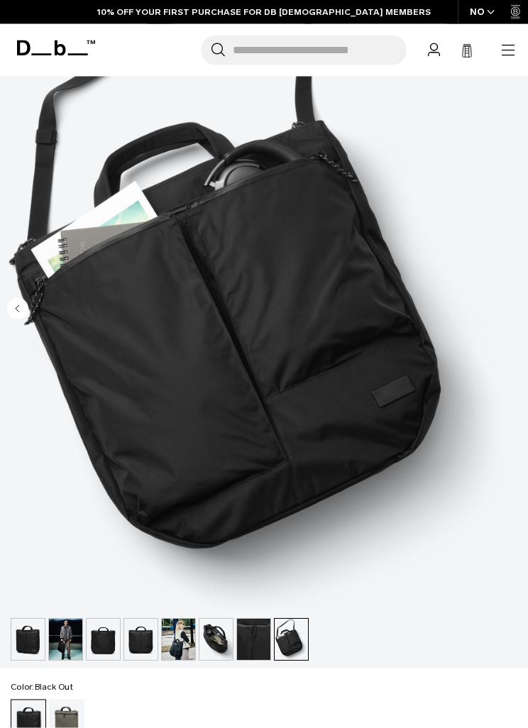
scroll to position [230, 0]
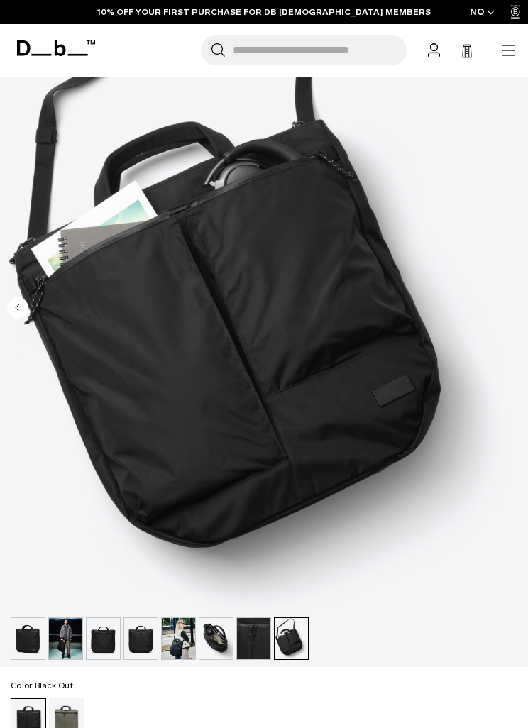
click at [77, 710] on div "Forest Green" at bounding box center [67, 720] width 36 height 44
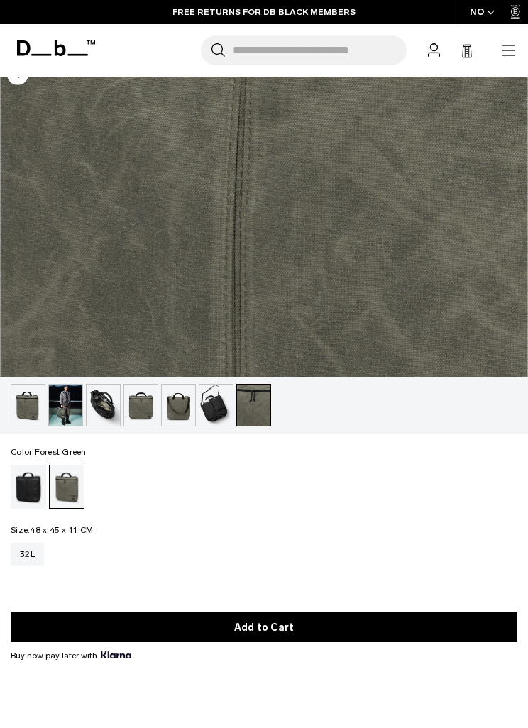
scroll to position [530, 0]
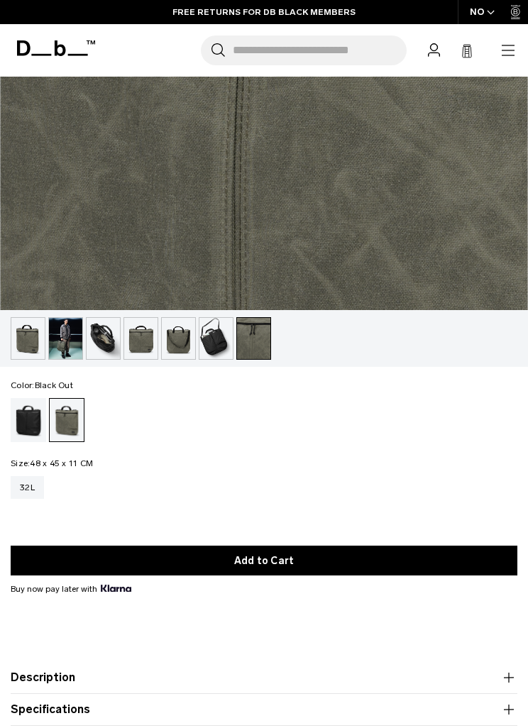
click at [31, 404] on div "Black Out" at bounding box center [29, 420] width 36 height 44
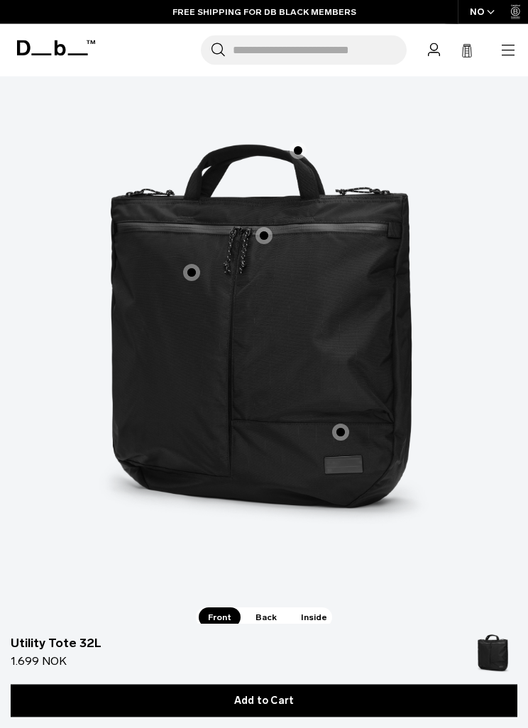
scroll to position [2788, 0]
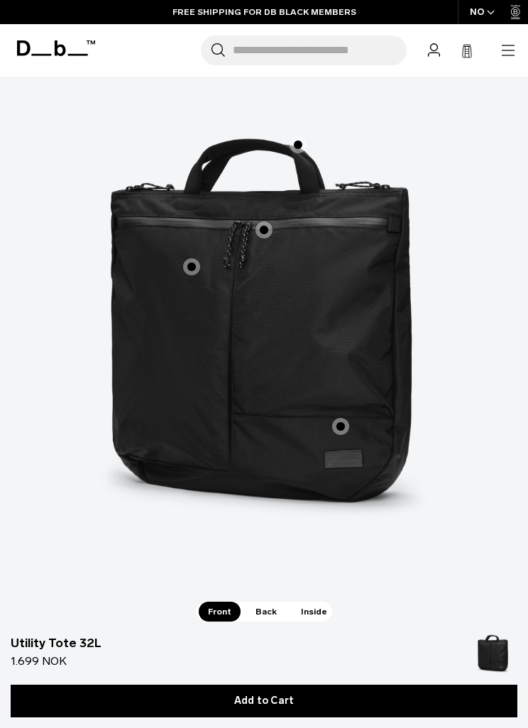
click at [267, 601] on span "Back" at bounding box center [266, 611] width 40 height 20
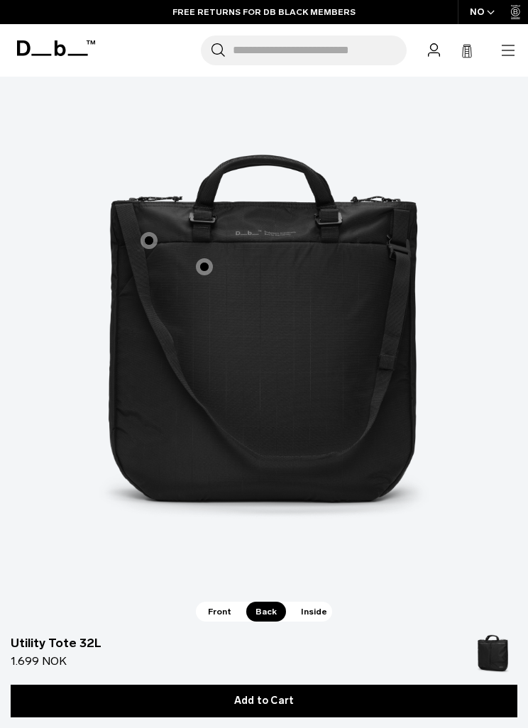
click at [152, 232] on span "2 / 3" at bounding box center [148, 240] width 17 height 17
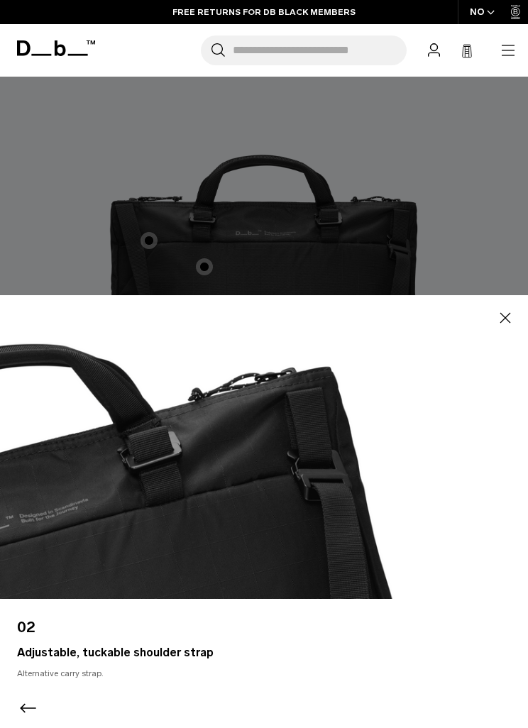
click at [503, 326] on icon "button" at bounding box center [504, 317] width 17 height 17
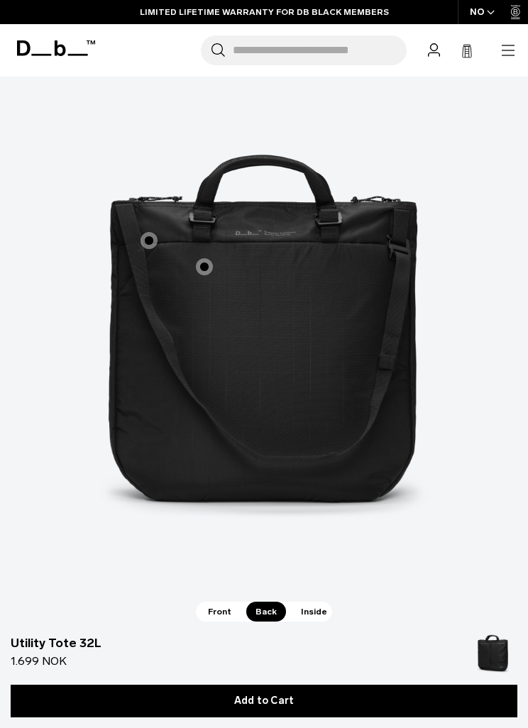
click at [211, 250] on label "Hook-Up hooks" at bounding box center [204, 267] width 34 height 34
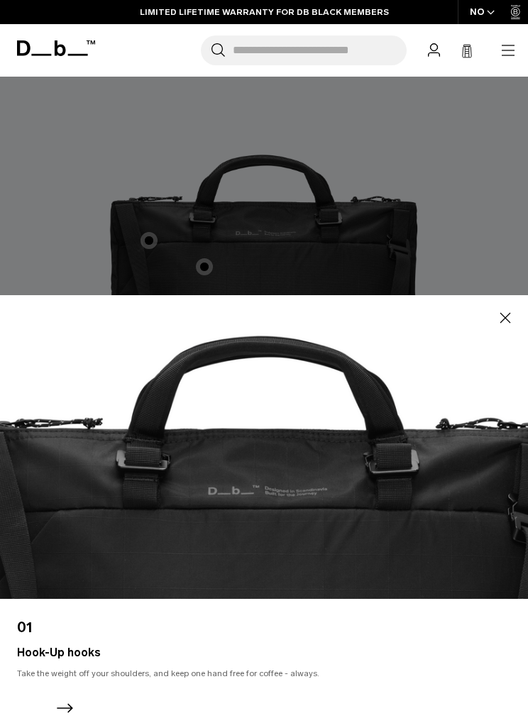
click at [499, 326] on icon "button" at bounding box center [504, 317] width 17 height 17
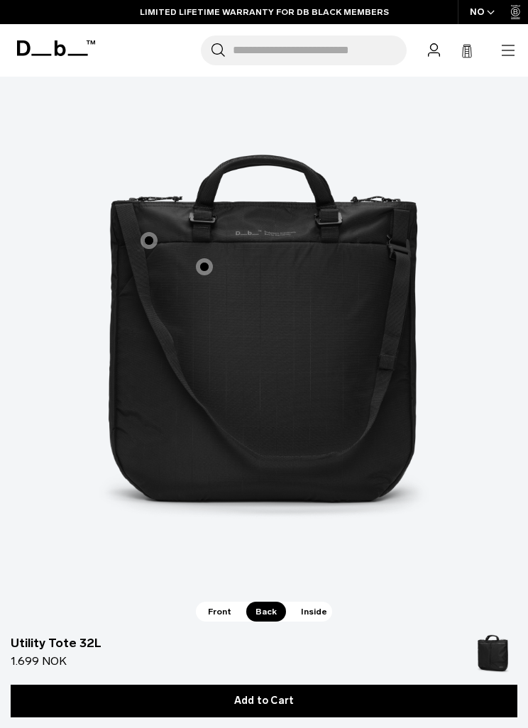
click at [223, 601] on span "Front" at bounding box center [220, 611] width 42 height 20
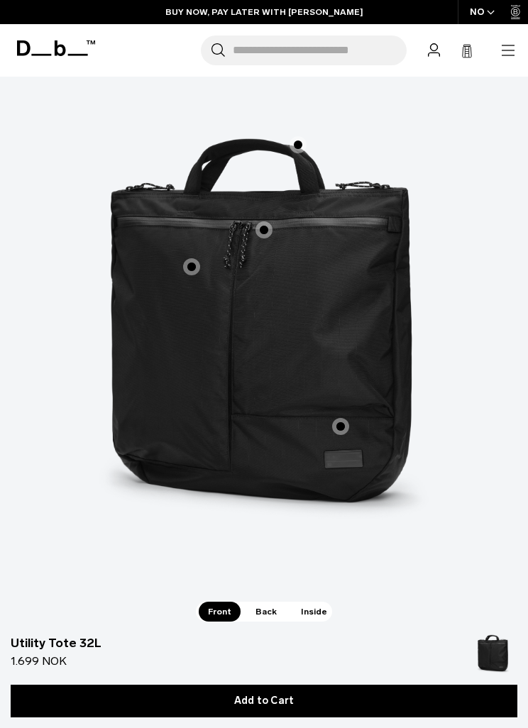
click at [344, 418] on span "1 / 3" at bounding box center [340, 426] width 17 height 17
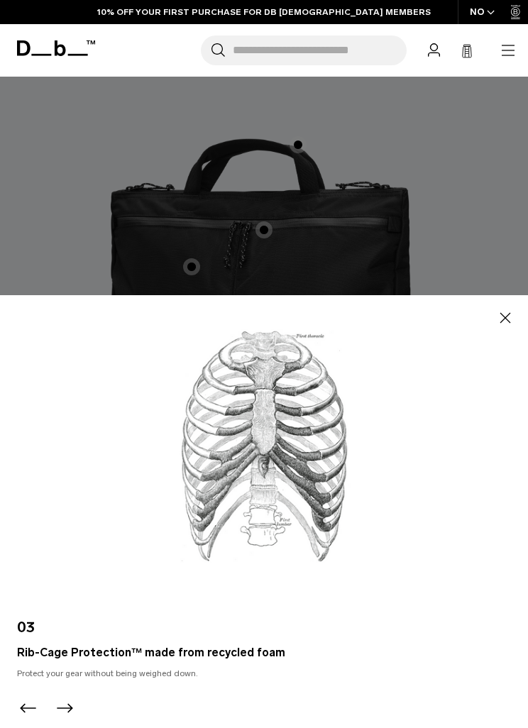
click at [505, 326] on icon "button" at bounding box center [504, 317] width 17 height 17
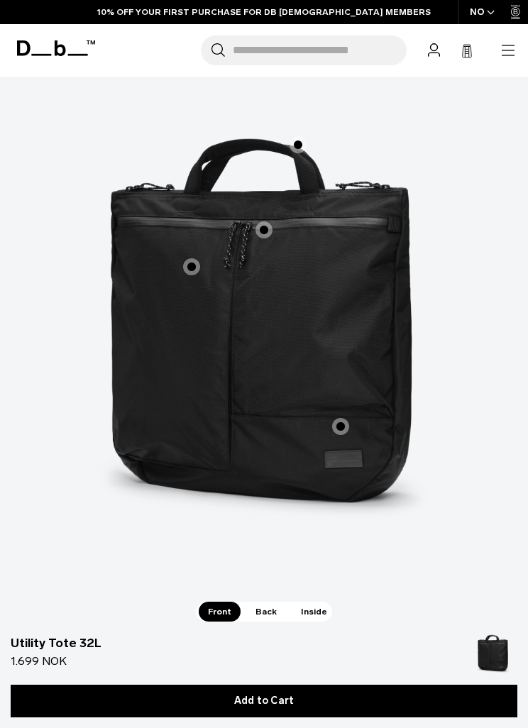
click at [192, 258] on span "1 / 3" at bounding box center [191, 266] width 17 height 17
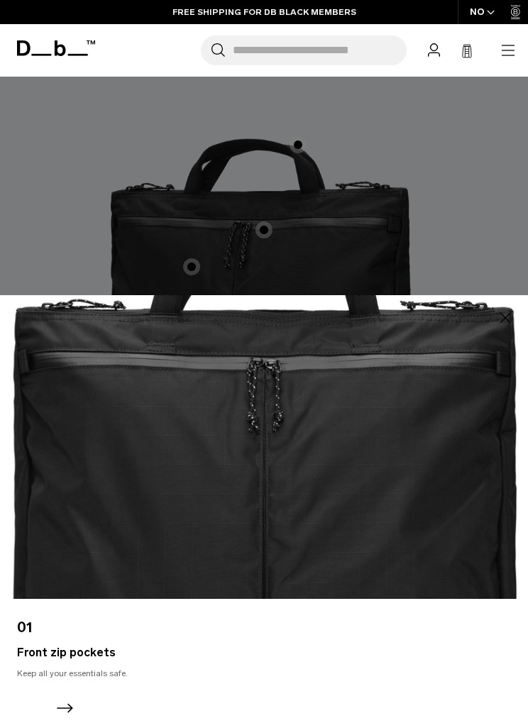
click at [474, 255] on div at bounding box center [264, 364] width 528 height 728
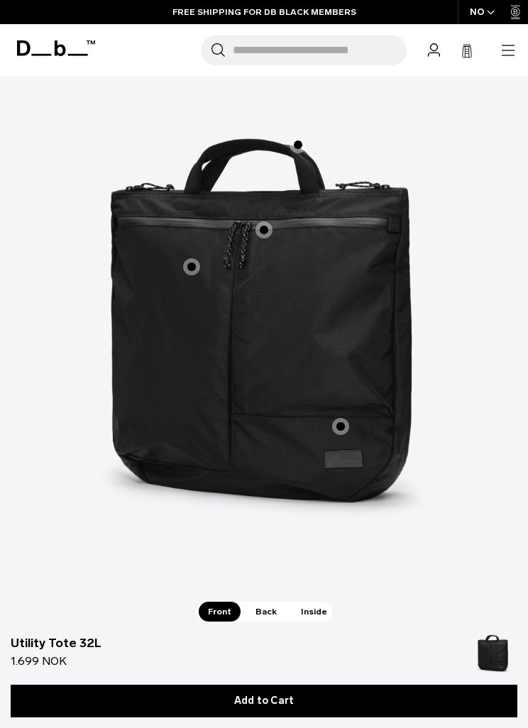
click at [265, 221] on span "1 / 3" at bounding box center [263, 229] width 17 height 17
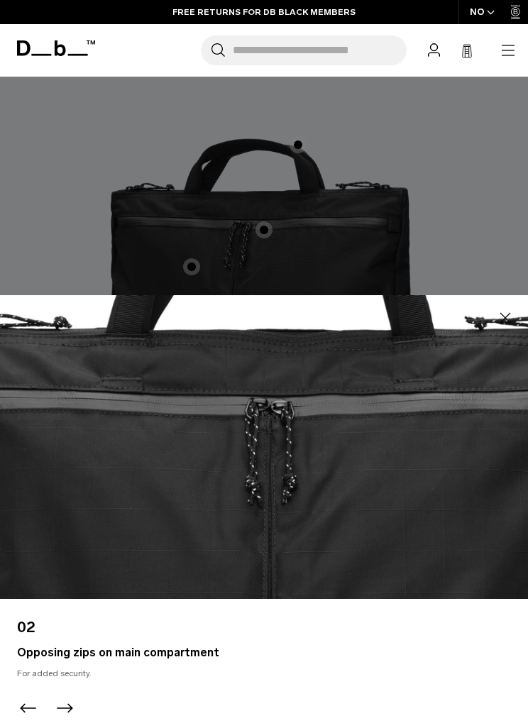
click at [500, 323] on icon "button" at bounding box center [505, 317] width 11 height 11
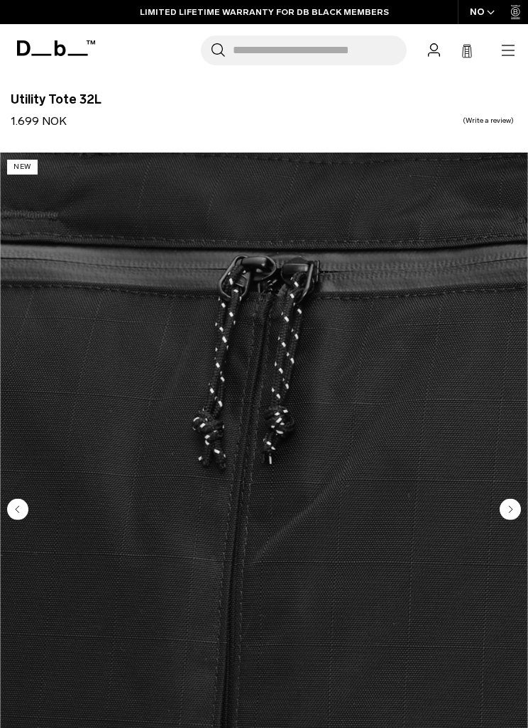
scroll to position [0, 0]
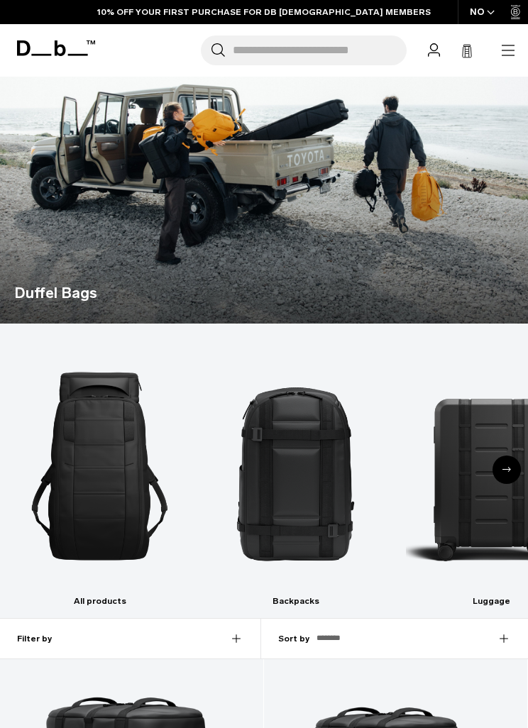
scroll to position [179, 0]
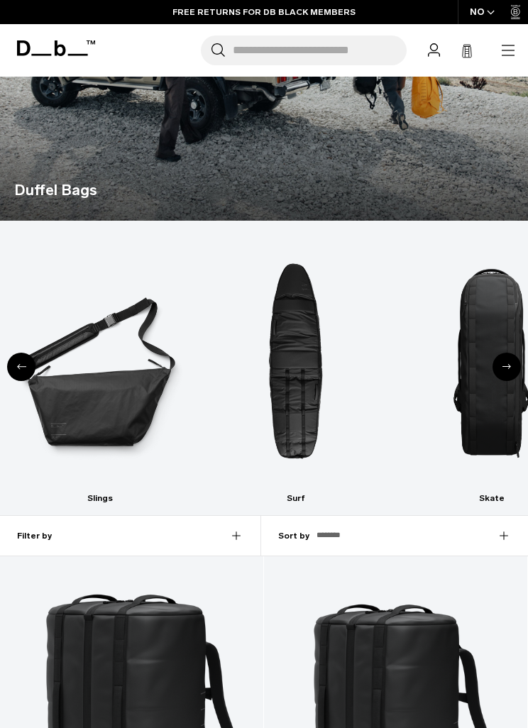
click at [111, 367] on img "6 / 10" at bounding box center [99, 363] width 171 height 257
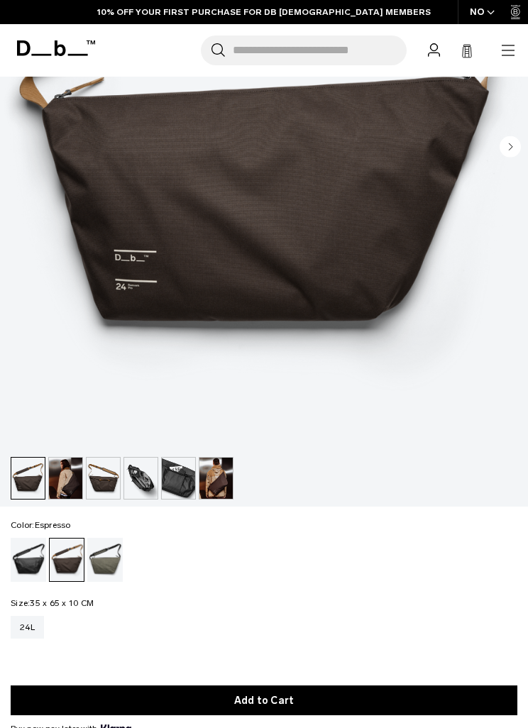
scroll to position [383, 0]
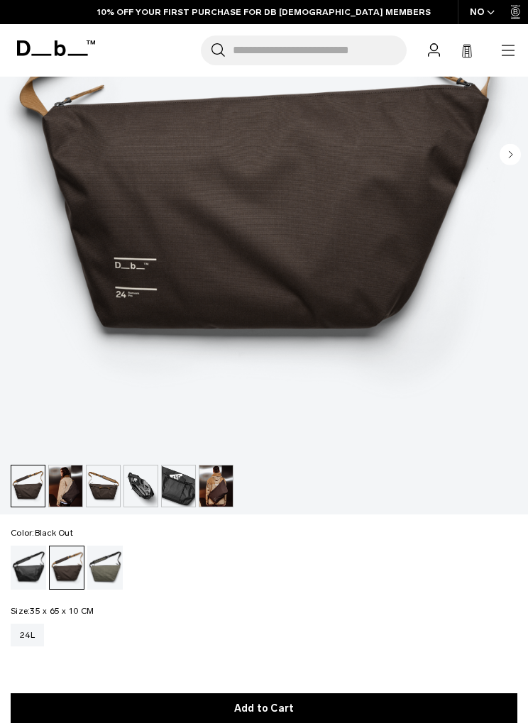
click at [35, 569] on div "Black Out" at bounding box center [29, 567] width 36 height 44
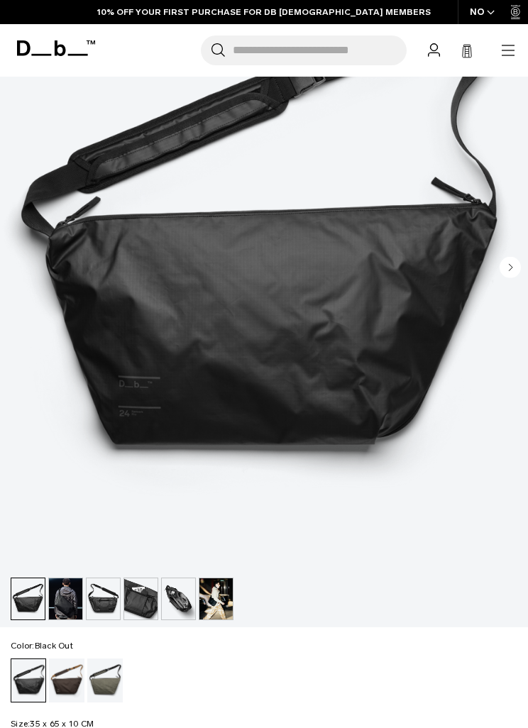
scroll to position [374, 0]
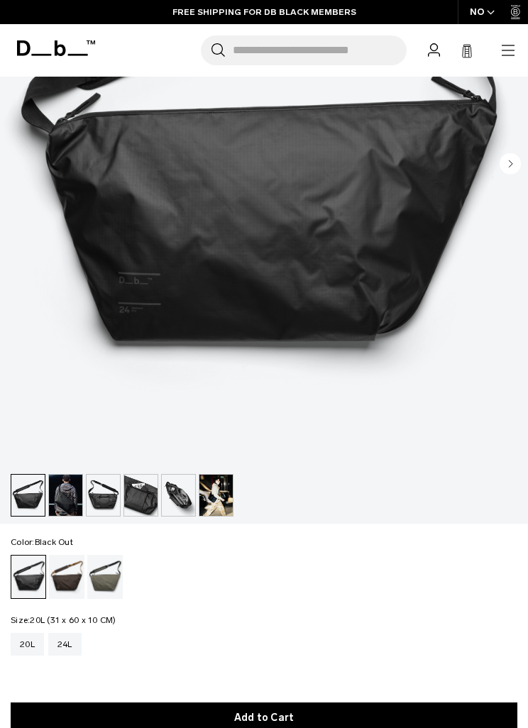
click at [30, 646] on div "20L" at bounding box center [27, 644] width 33 height 23
